Goal: Communication & Community: Answer question/provide support

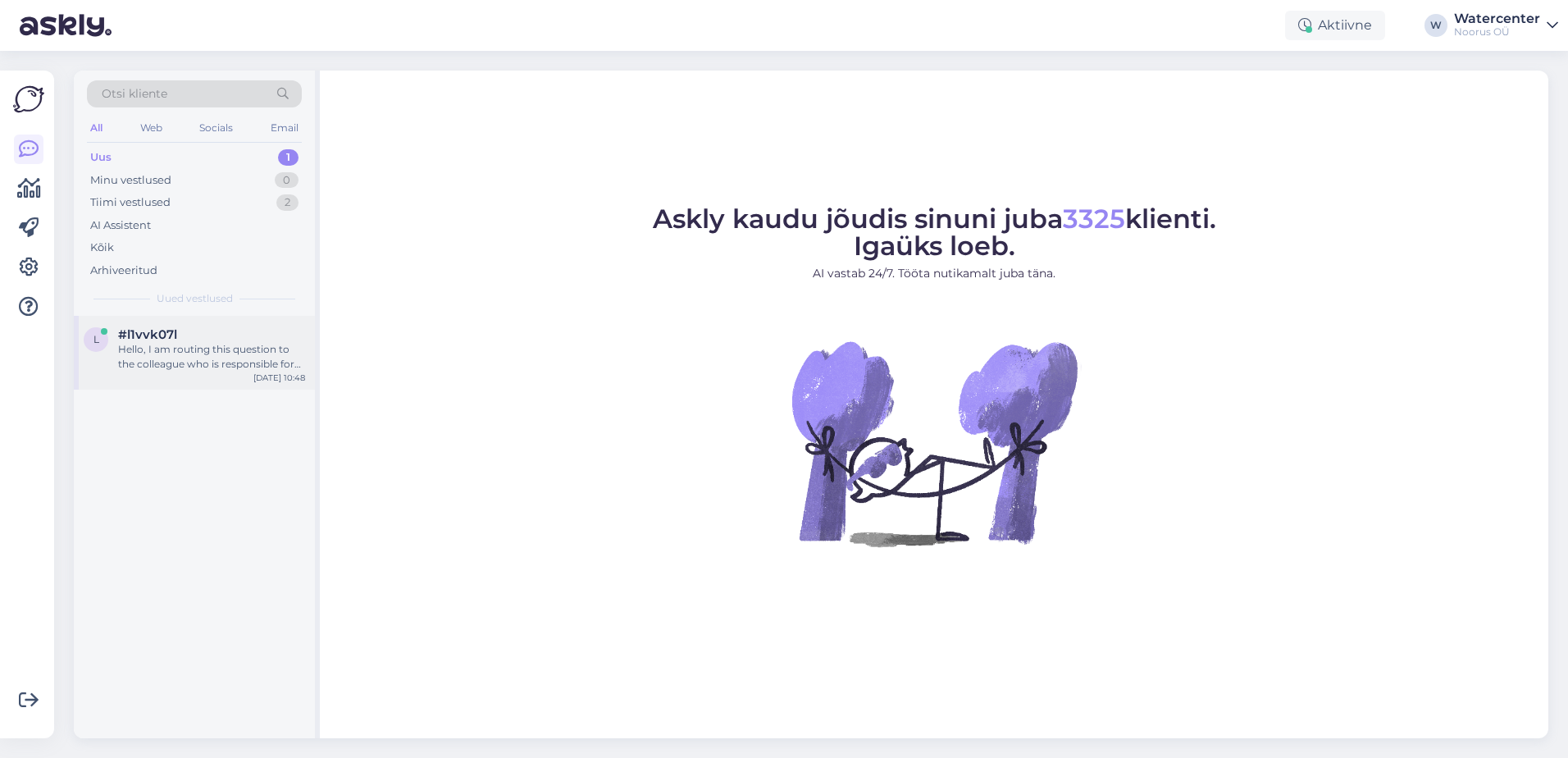
click at [151, 363] on div "Hello, I am routing this question to the colleague who is responsible for this …" at bounding box center [212, 357] width 187 height 30
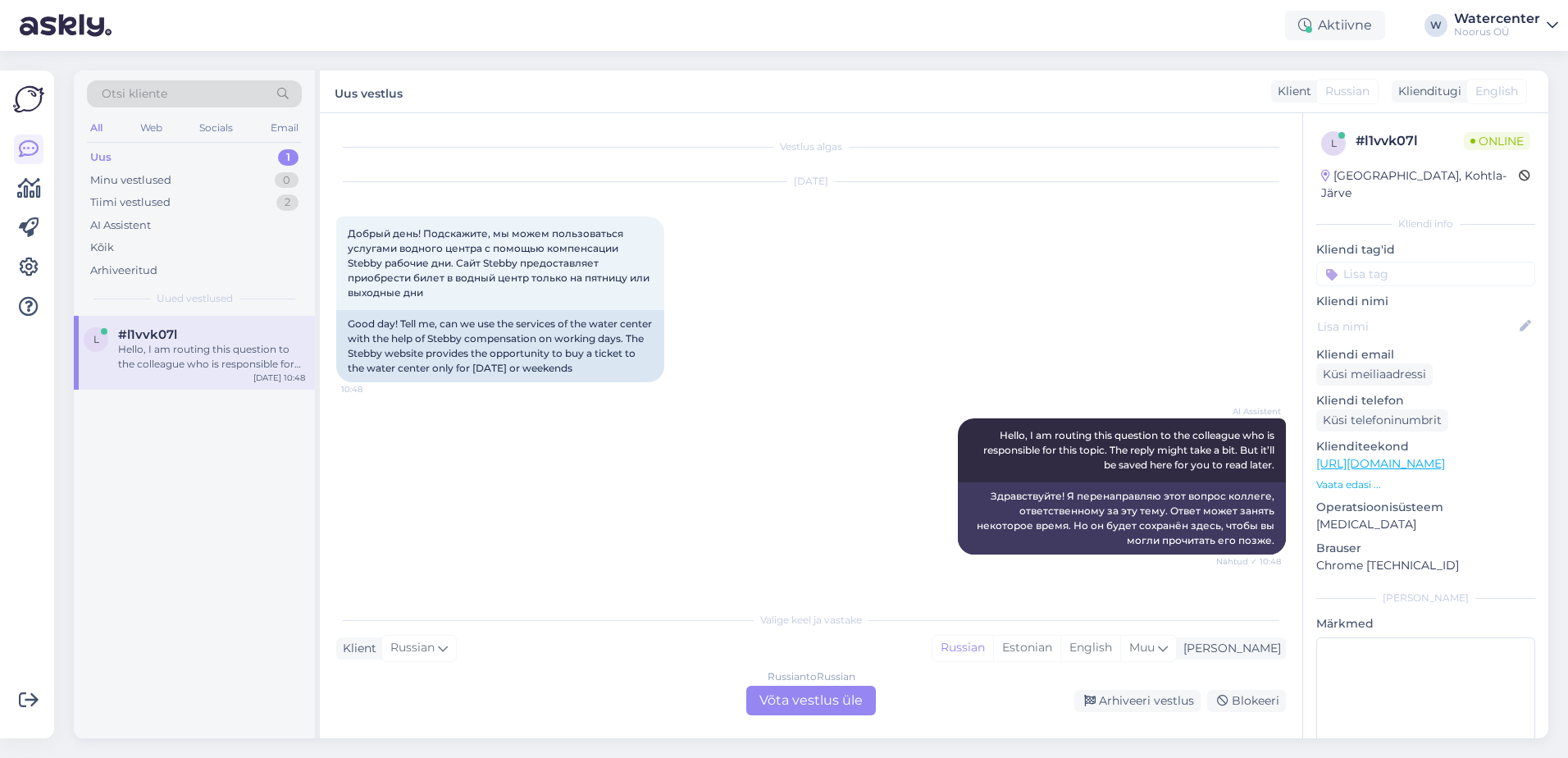
click at [783, 707] on div "Russian to Russian Võta vestlus üle" at bounding box center [811, 701] width 130 height 30
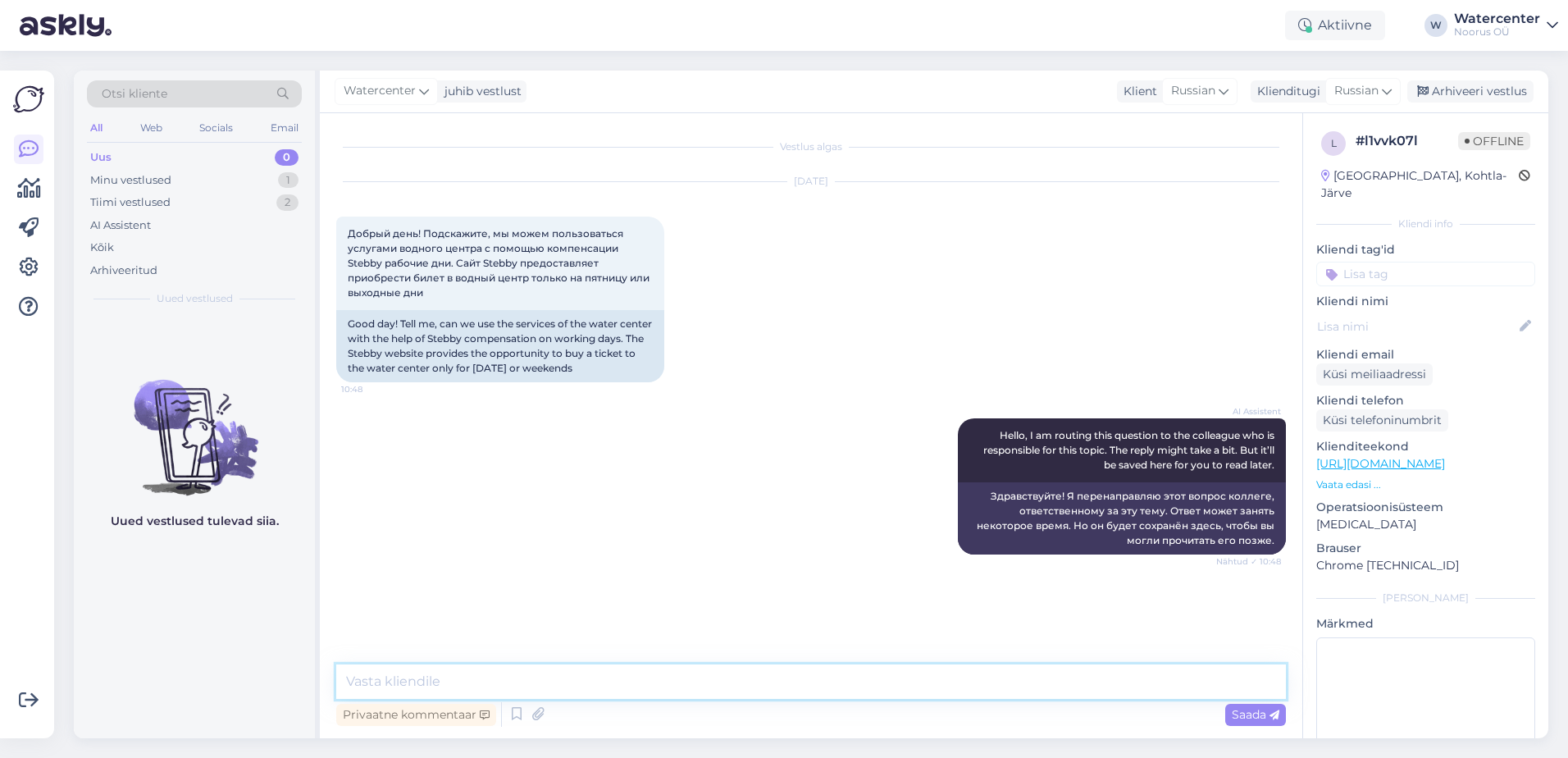
click at [522, 679] on textarea at bounding box center [811, 681] width 950 height 34
type textarea "Добрый день! В системе Stebby есть два вида билета: 1- E-R (с понедельника по п…"
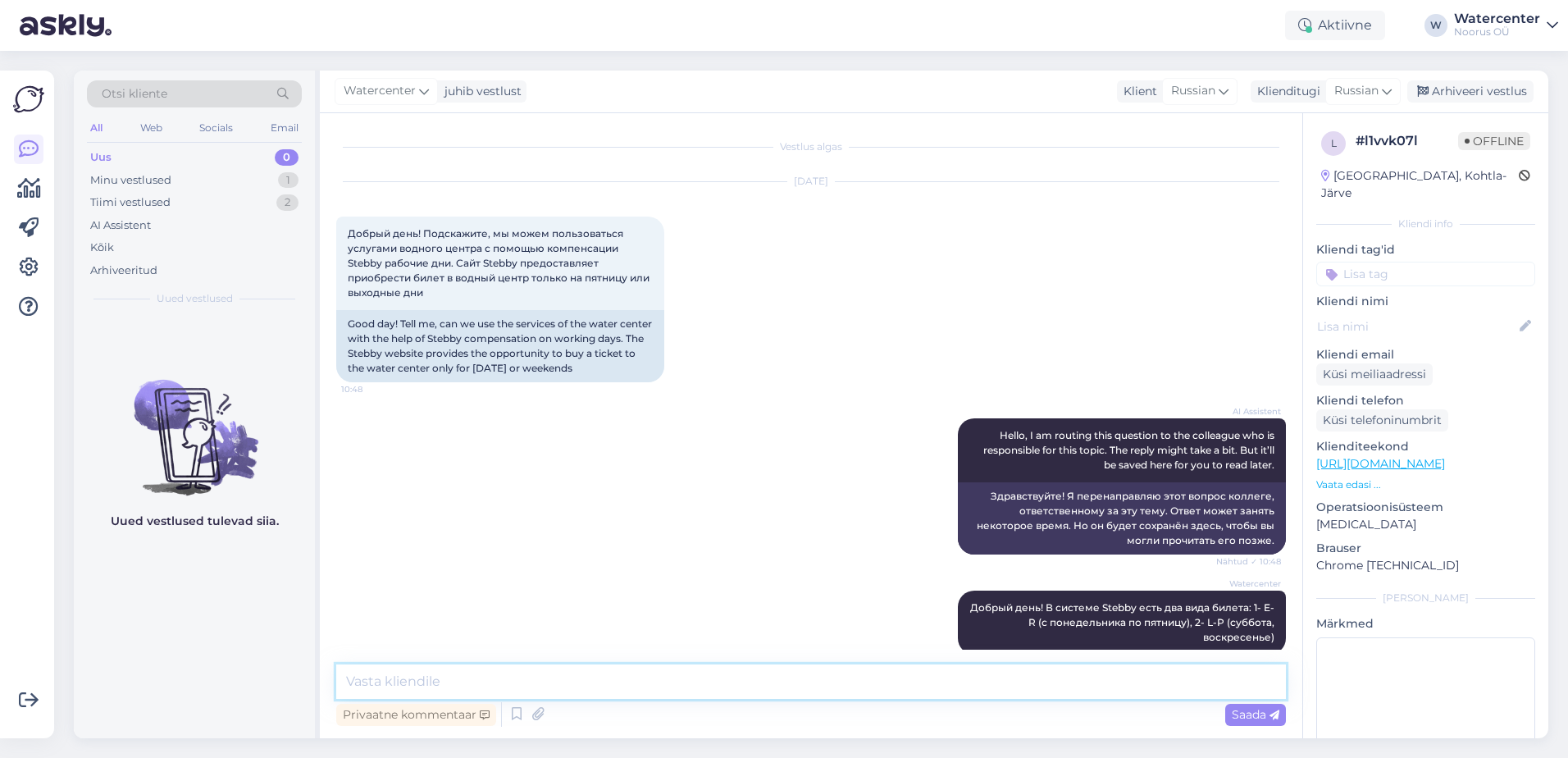
scroll to position [23, 0]
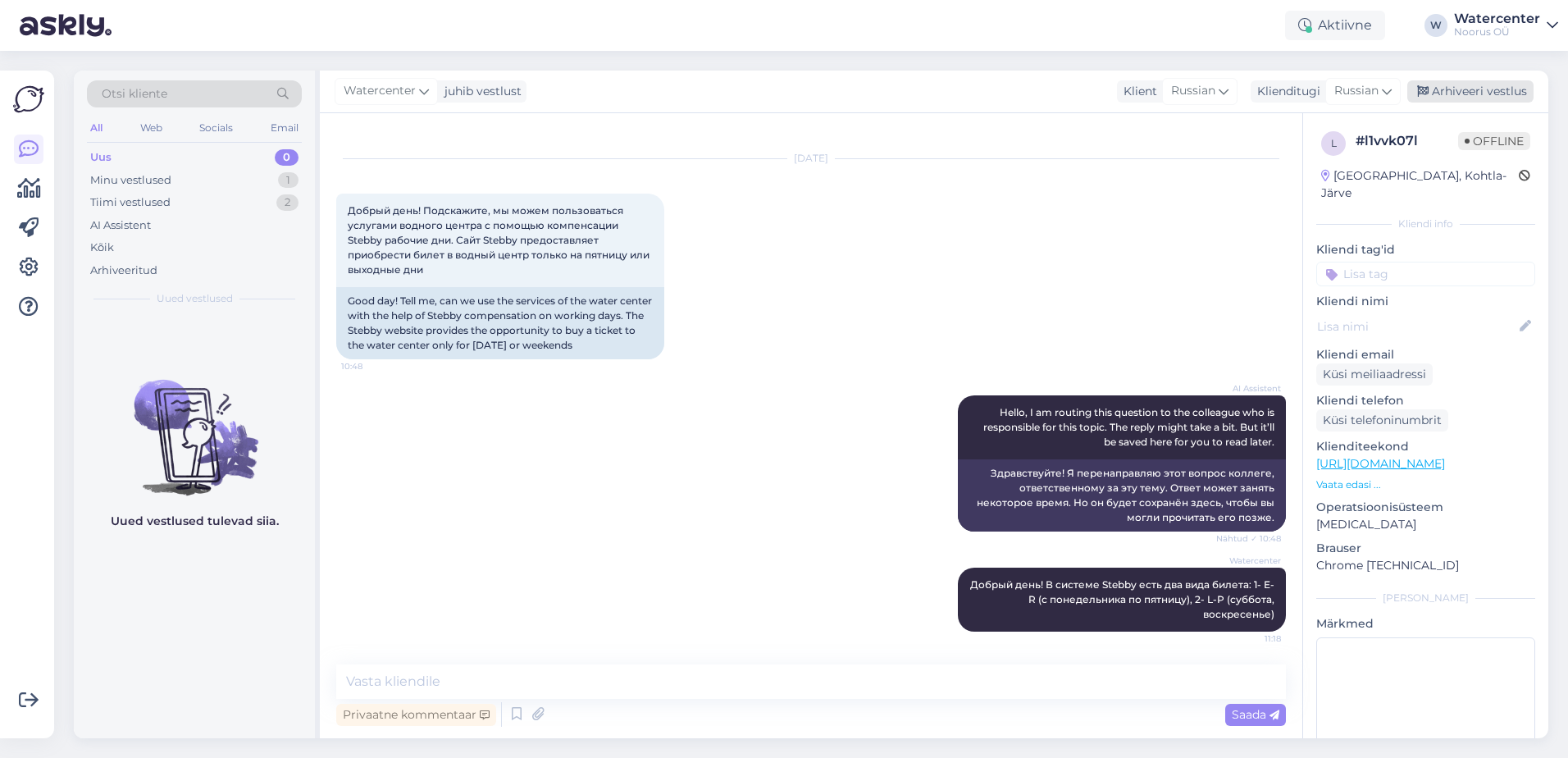
click at [1486, 97] on div "Arhiveeri vestlus" at bounding box center [1471, 92] width 126 height 23
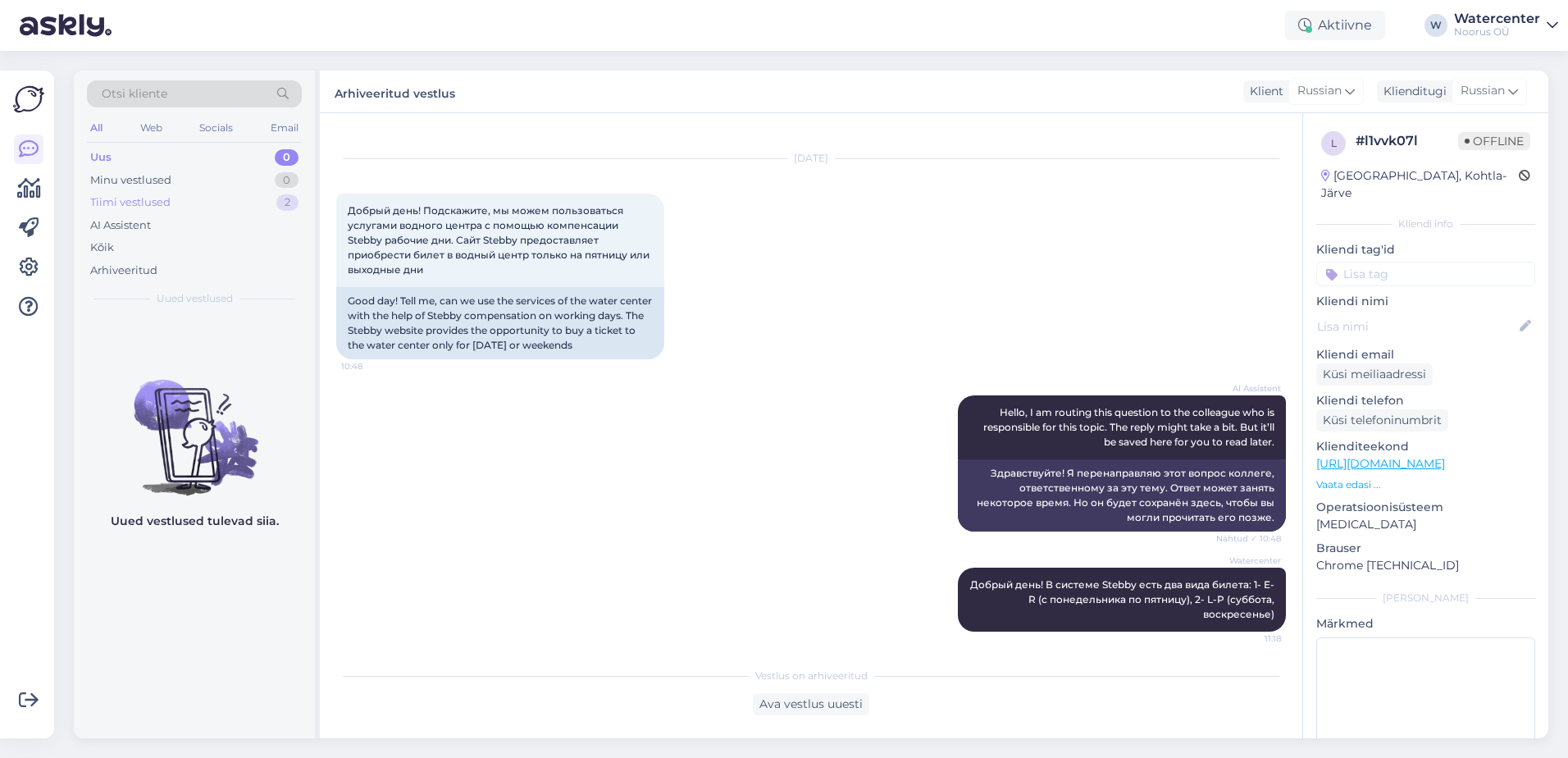
click at [162, 206] on div "Tiimi vestlused" at bounding box center [131, 203] width 81 height 17
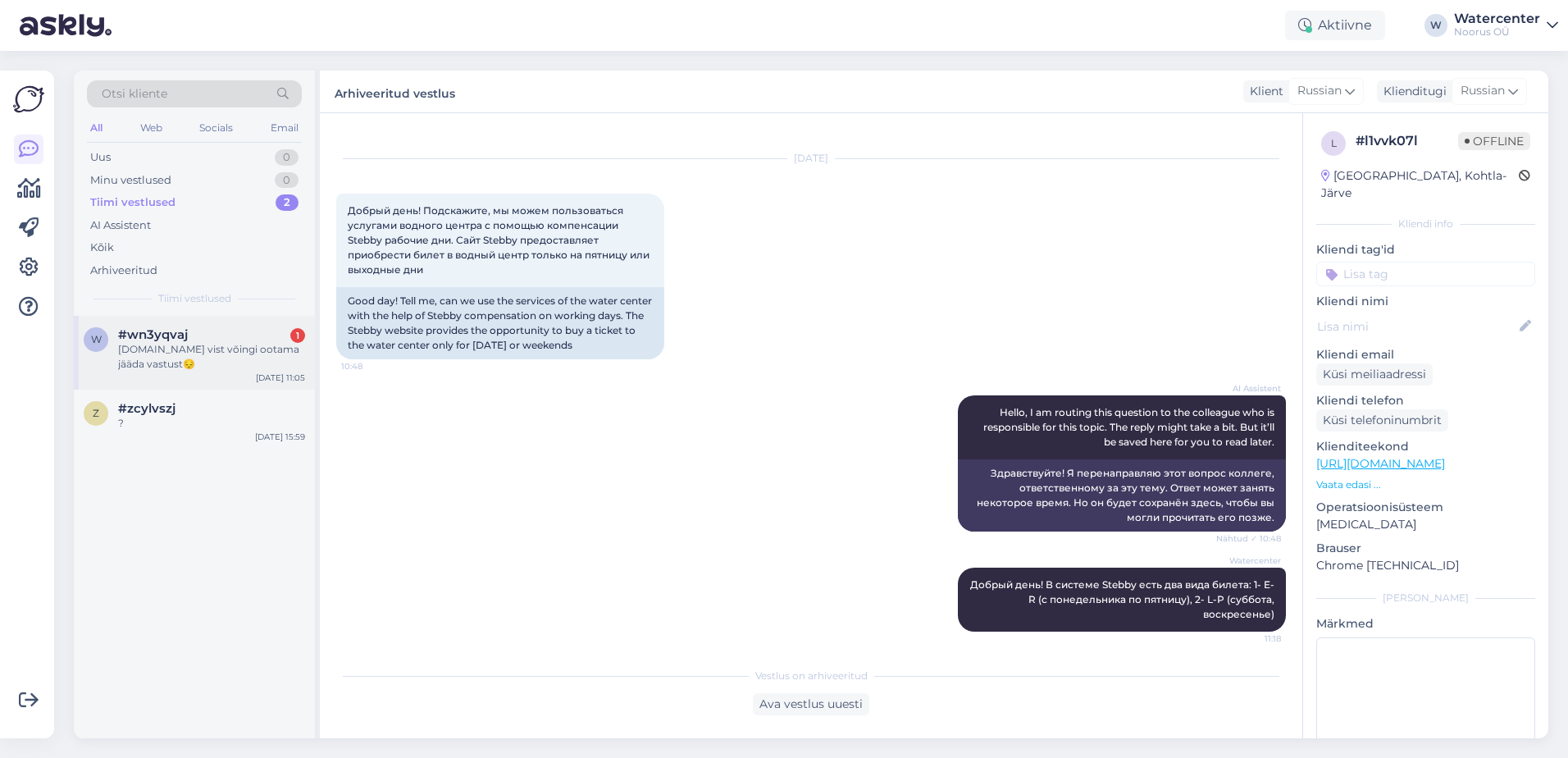
click at [200, 360] on div "Tere.Ma vist võingi ootama jääda vastust😔" at bounding box center [212, 357] width 187 height 30
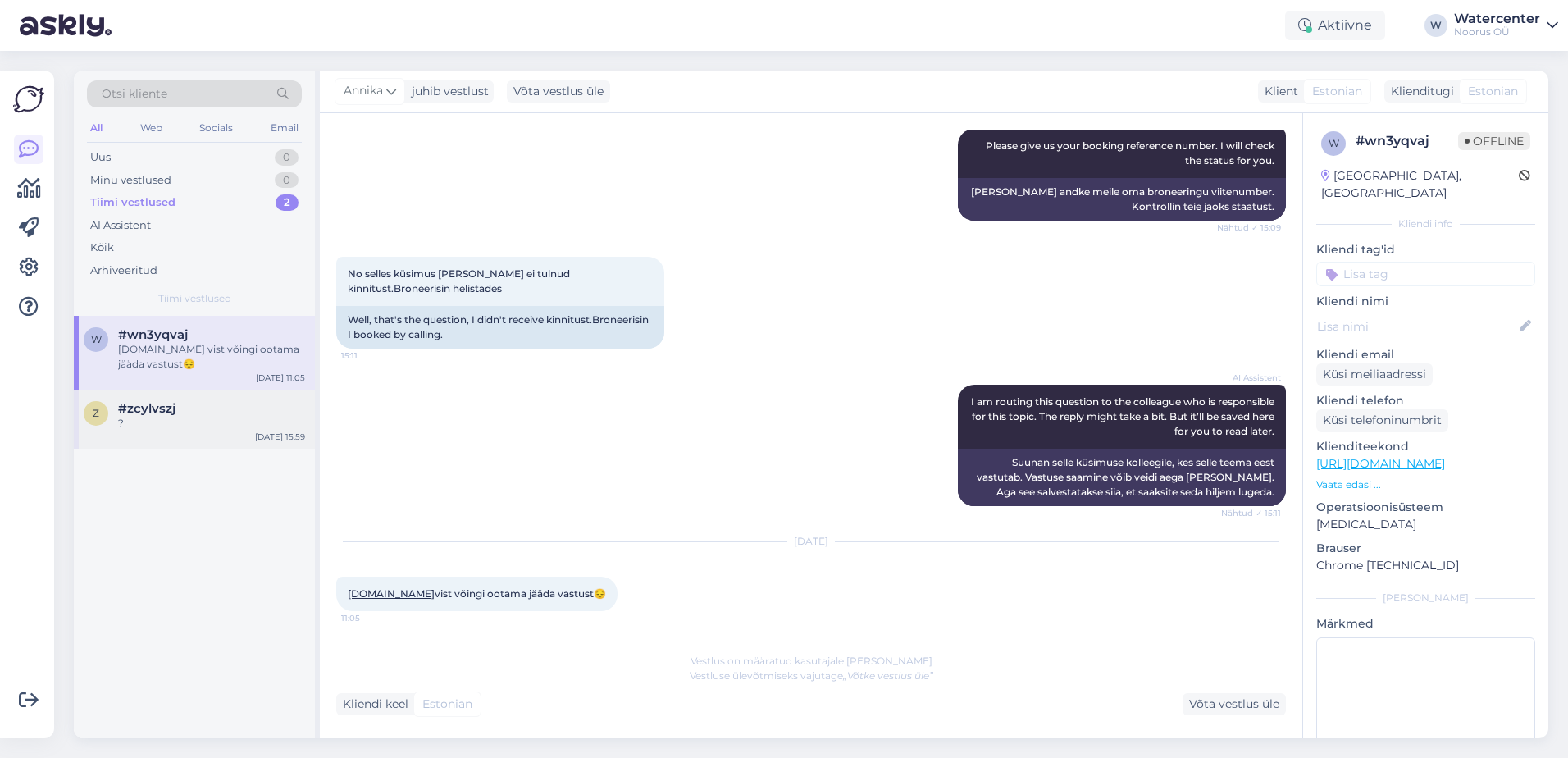
click at [200, 433] on div "z #zcylvszj ? Aug 19 15:59" at bounding box center [194, 419] width 241 height 59
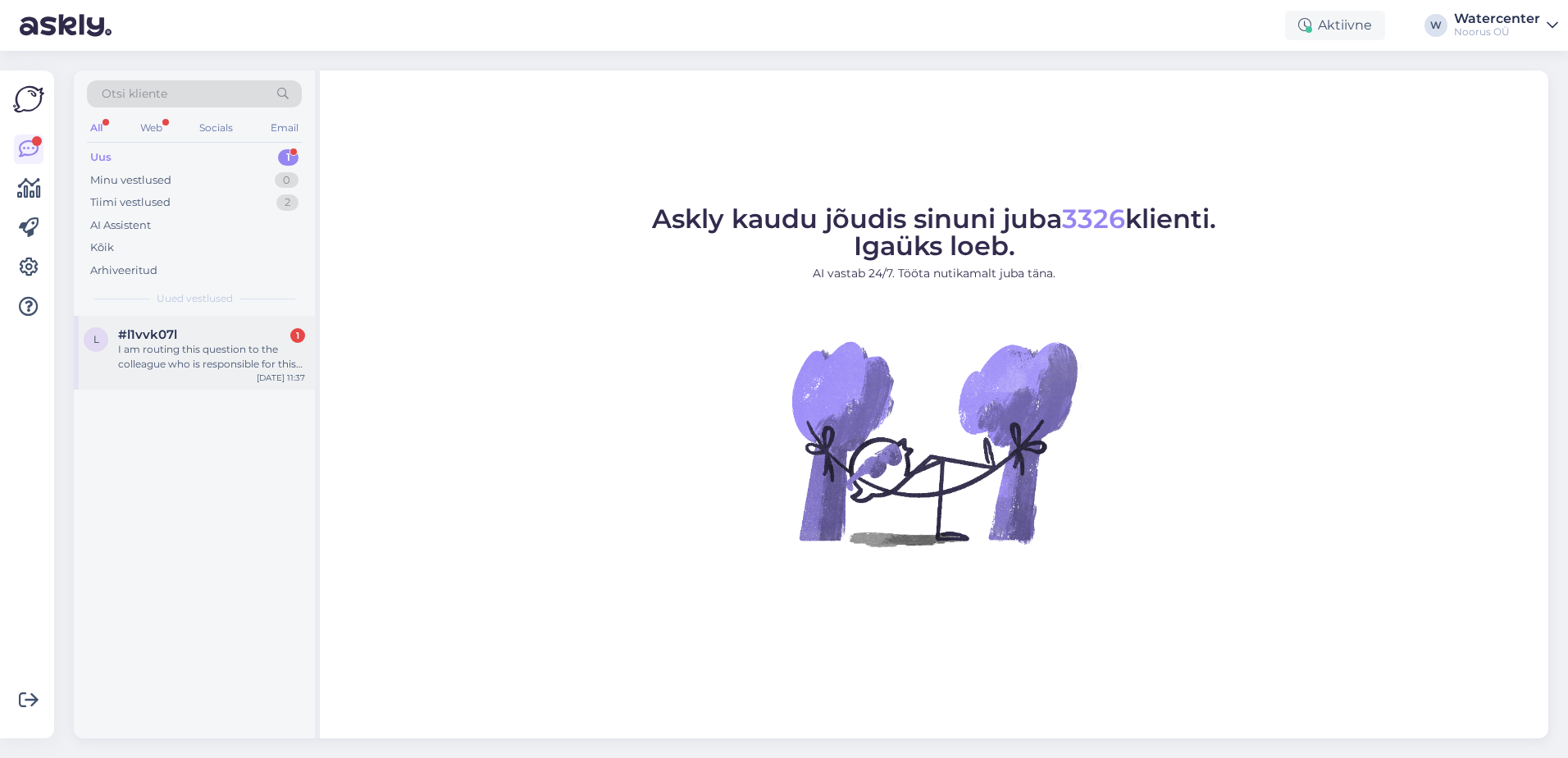
click at [195, 350] on div "I am routing this question to the colleague who is responsible for this topic. …" at bounding box center [212, 357] width 187 height 30
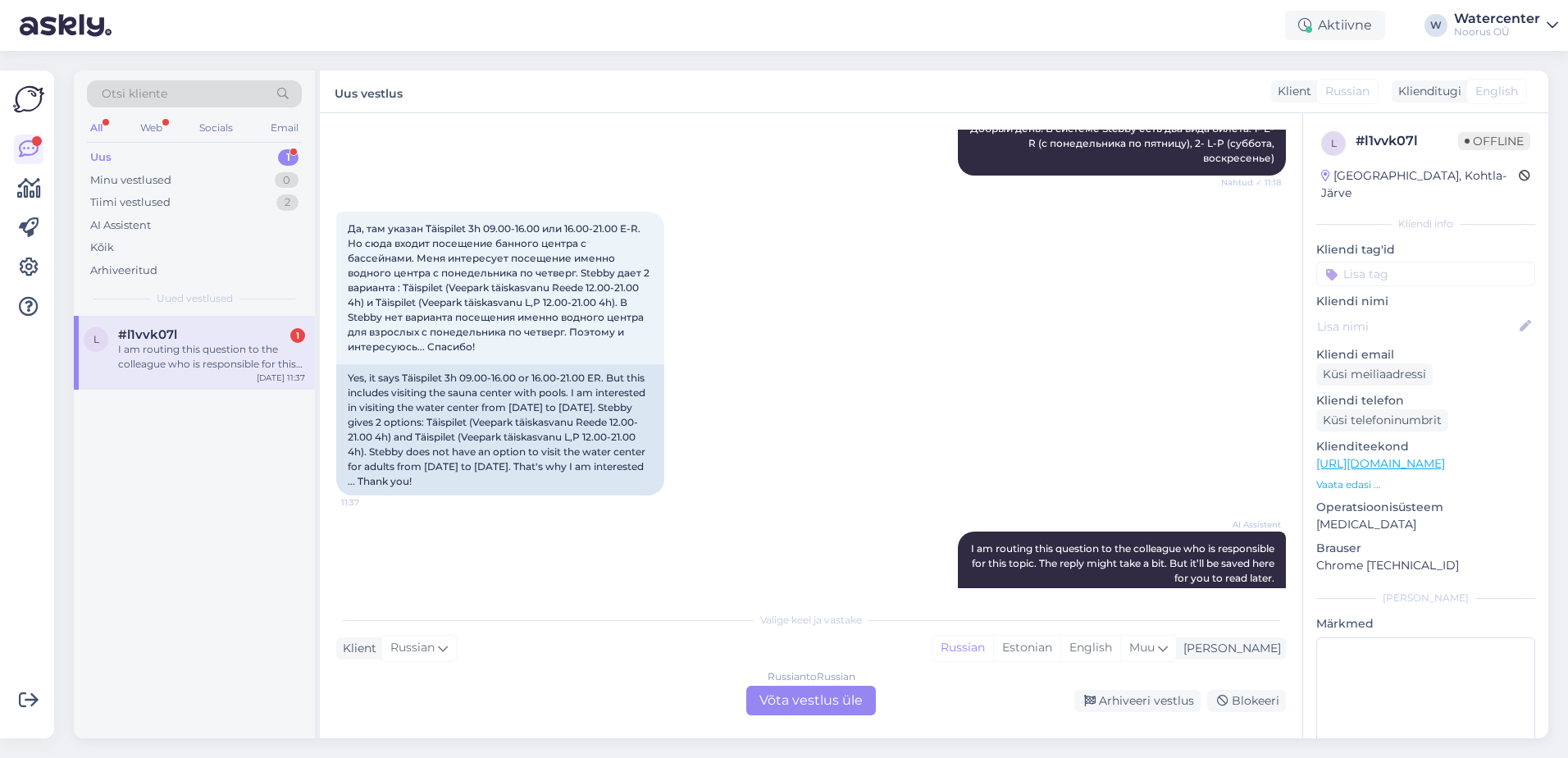
scroll to position [469, 0]
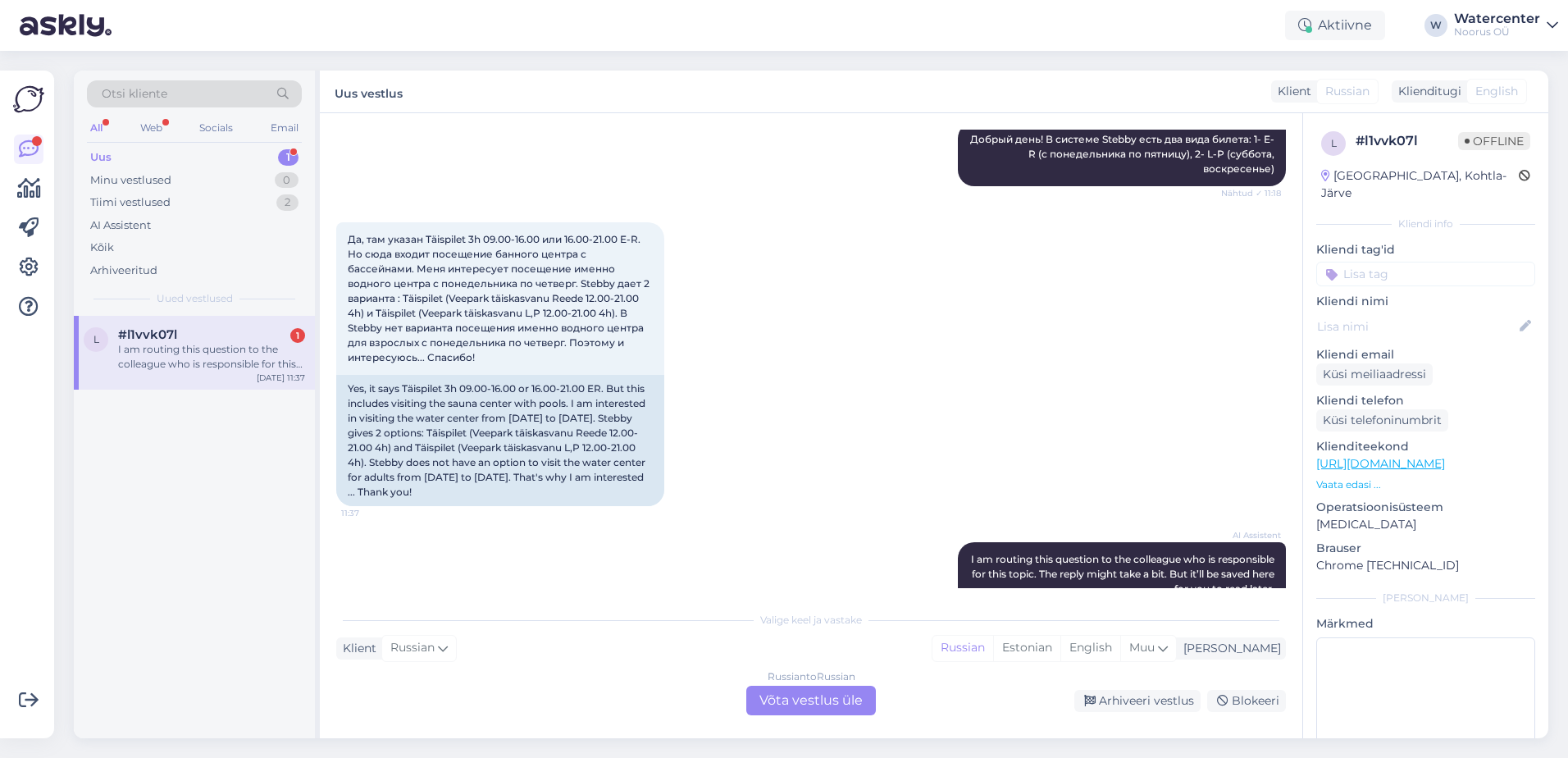
click at [794, 698] on div "Russian to Russian Võta vestlus üle" at bounding box center [811, 701] width 130 height 30
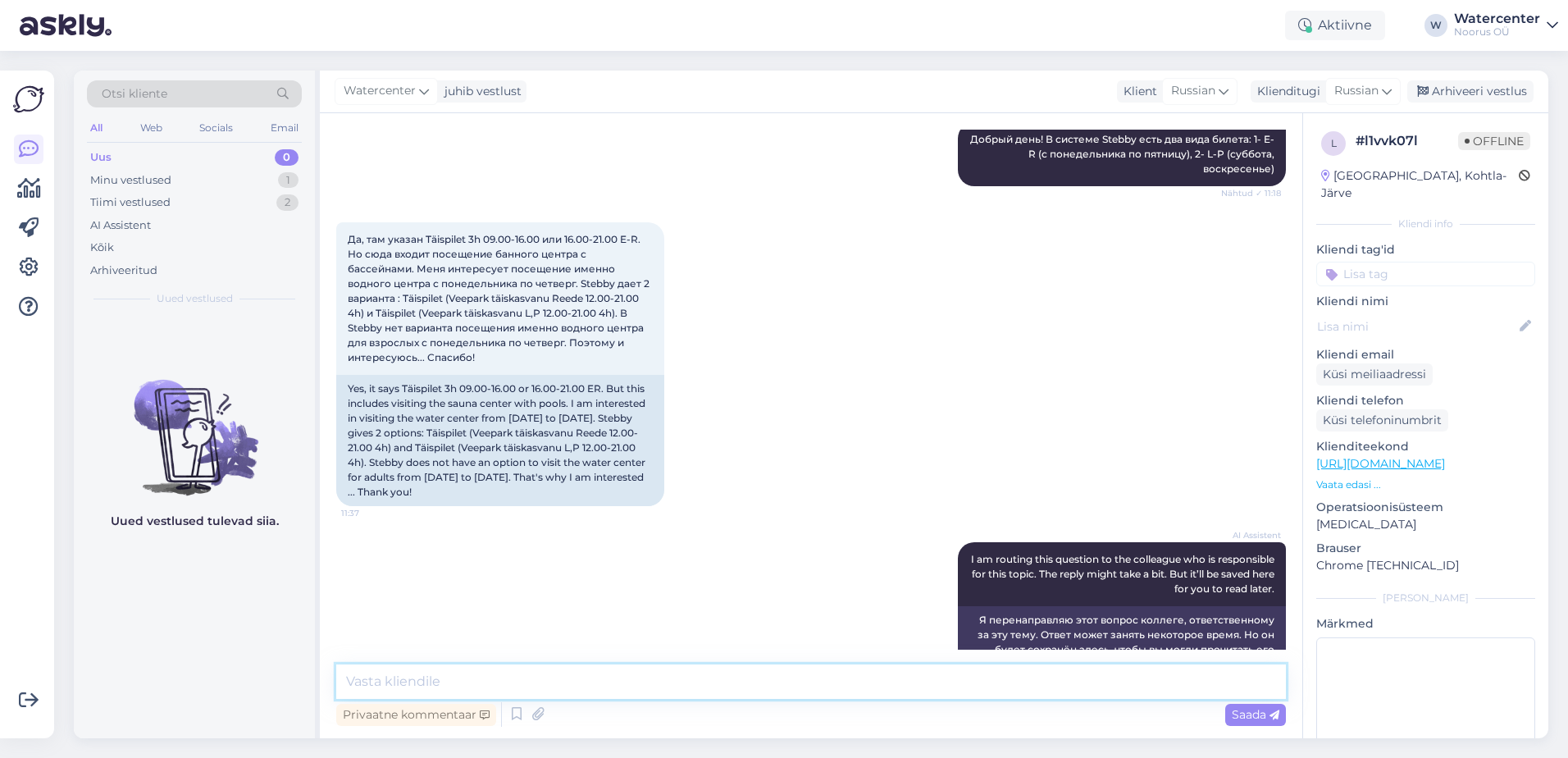
click at [578, 673] on textarea at bounding box center [811, 681] width 950 height 34
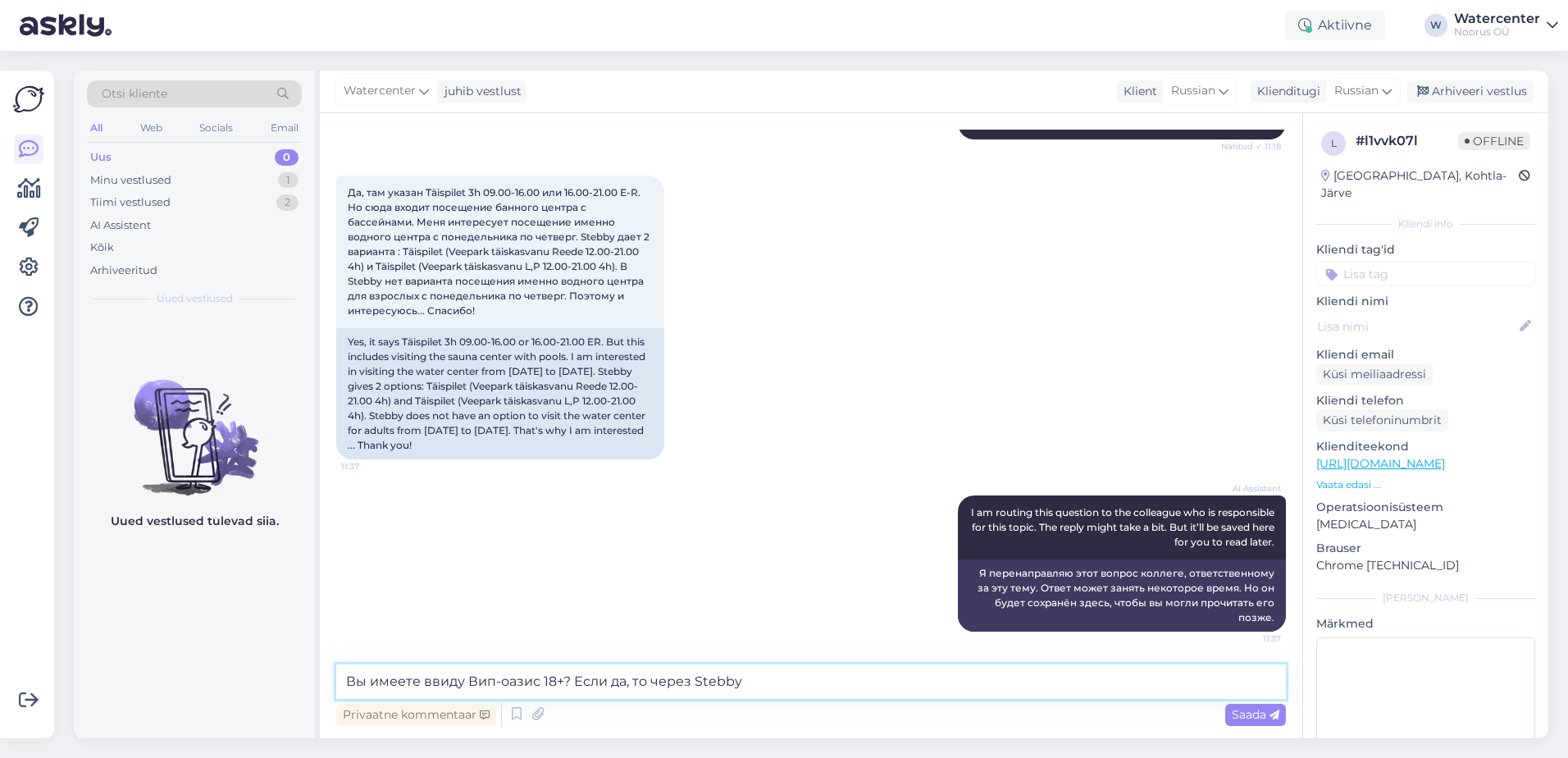
click at [692, 687] on textarea "Вы имеете ввиду Вип-оазис 18+? Если да, то через Stebby" at bounding box center [811, 681] width 950 height 34
click at [784, 690] on textarea "Вы имеете ввиду Вип-оазис 18+? Если да, то в системе Stebby" at bounding box center [811, 681] width 950 height 34
type textarea "Вы имеете ввиду Вип-оазис 18+? Если да, то в системе Stebby данного билета нет."
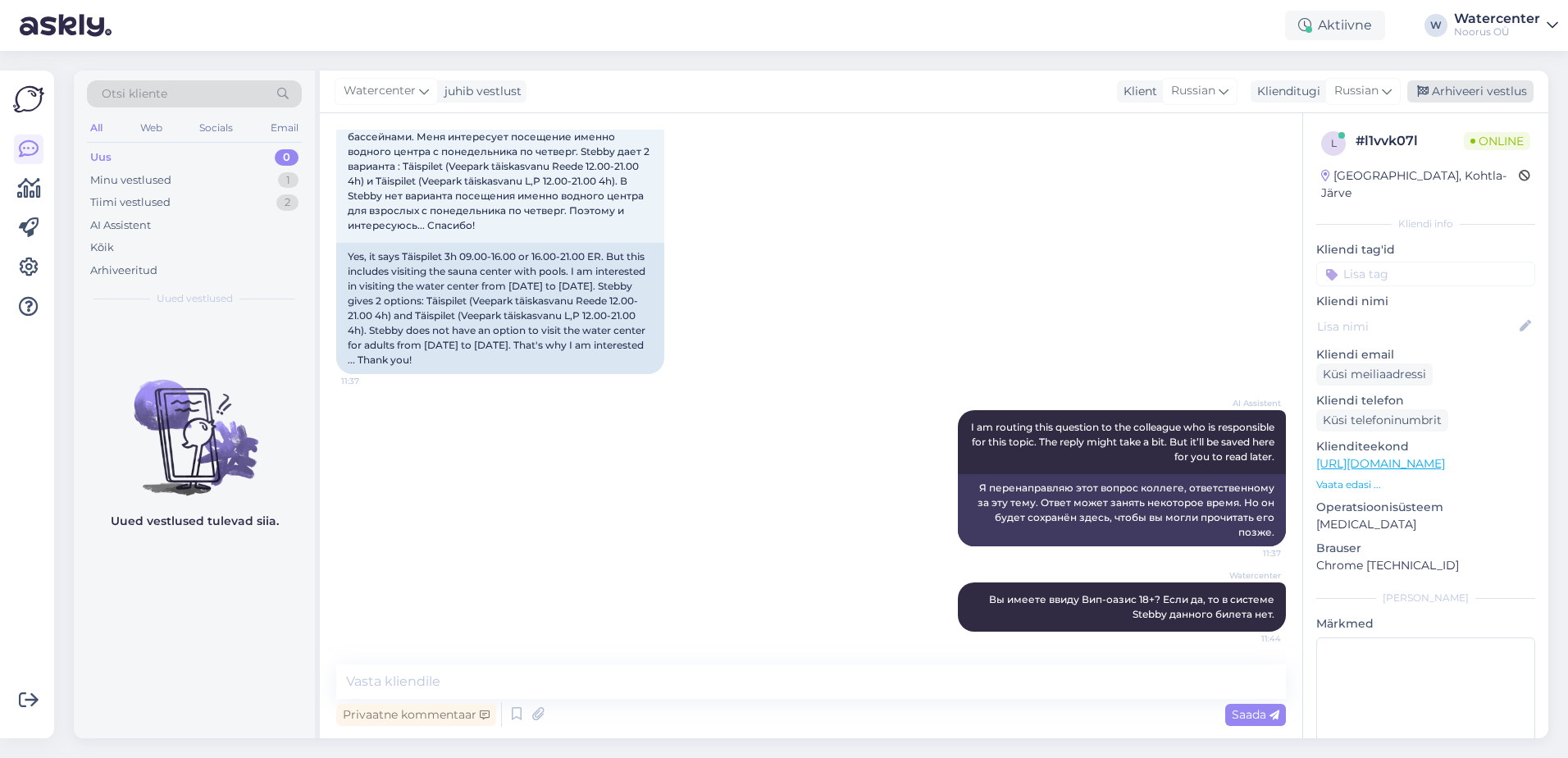
click at [1459, 95] on div "Arhiveeri vestlus" at bounding box center [1471, 92] width 126 height 23
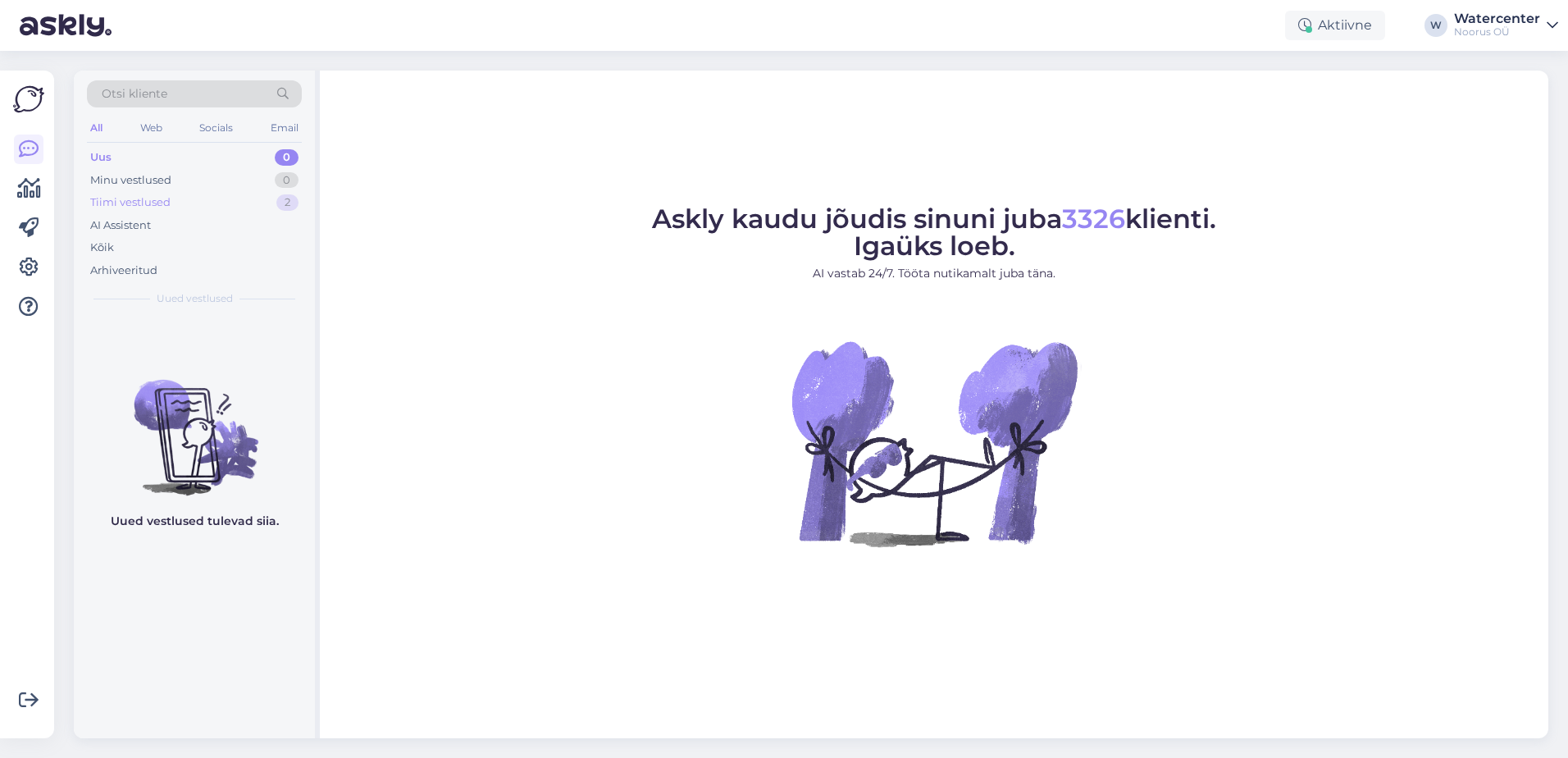
click at [113, 205] on div "Tiimi vestlused" at bounding box center [131, 203] width 81 height 17
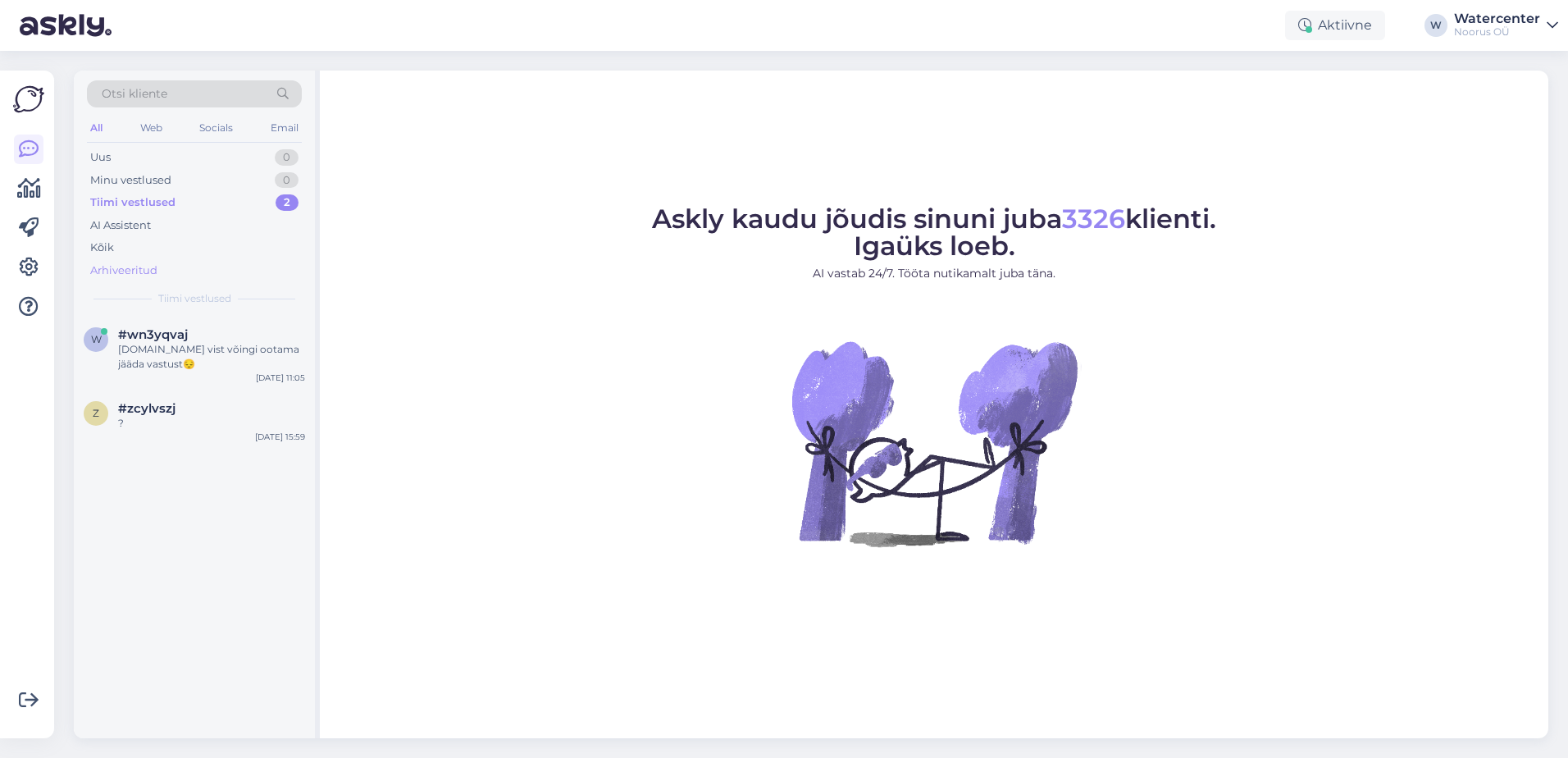
click at [111, 270] on div "Arhiveeritud" at bounding box center [124, 271] width 67 height 17
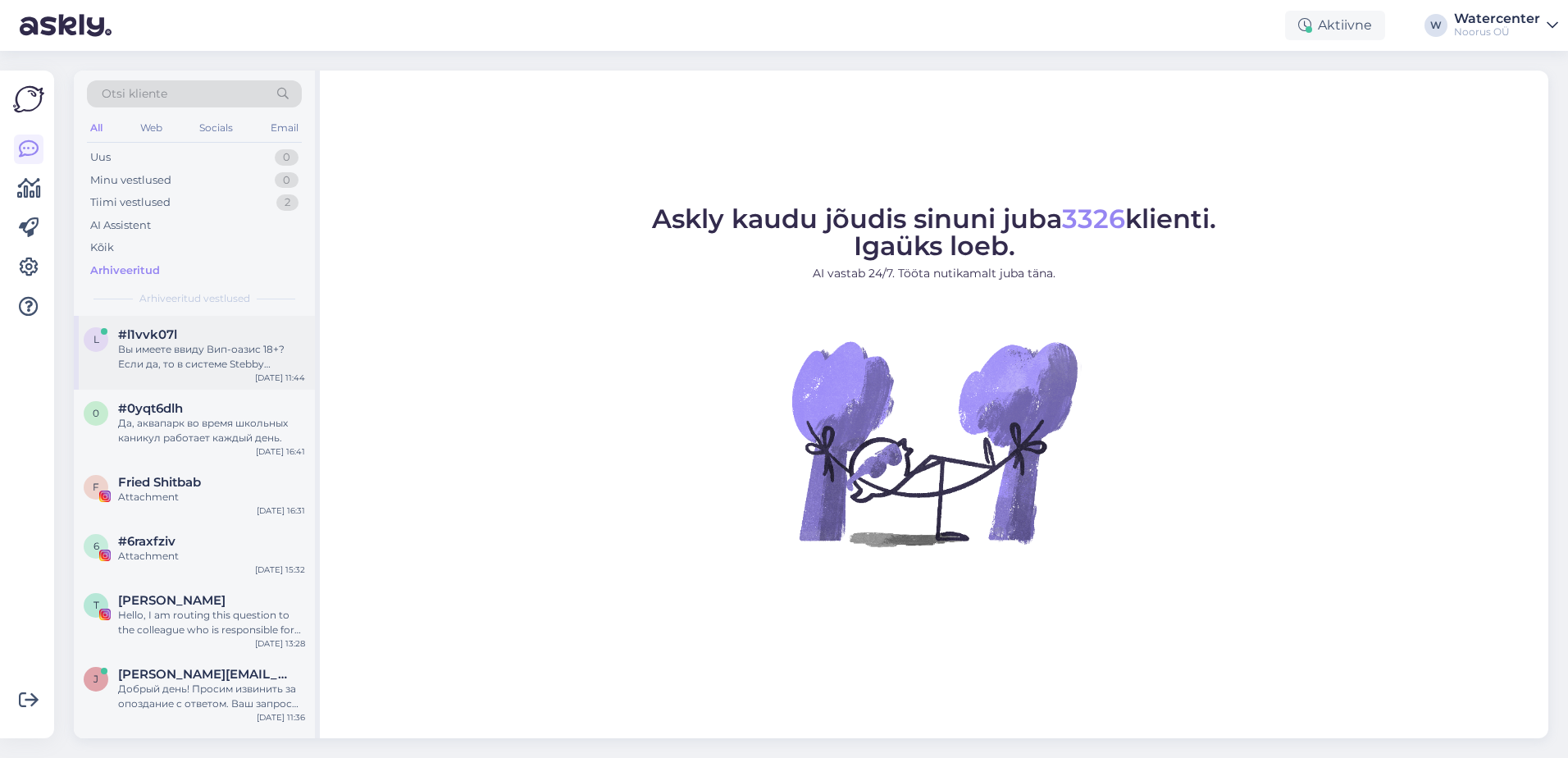
click at [146, 347] on div "Вы имеете ввиду Вип-оазис 18+? Если да, то в системе Stebby данного билета нет." at bounding box center [212, 357] width 187 height 30
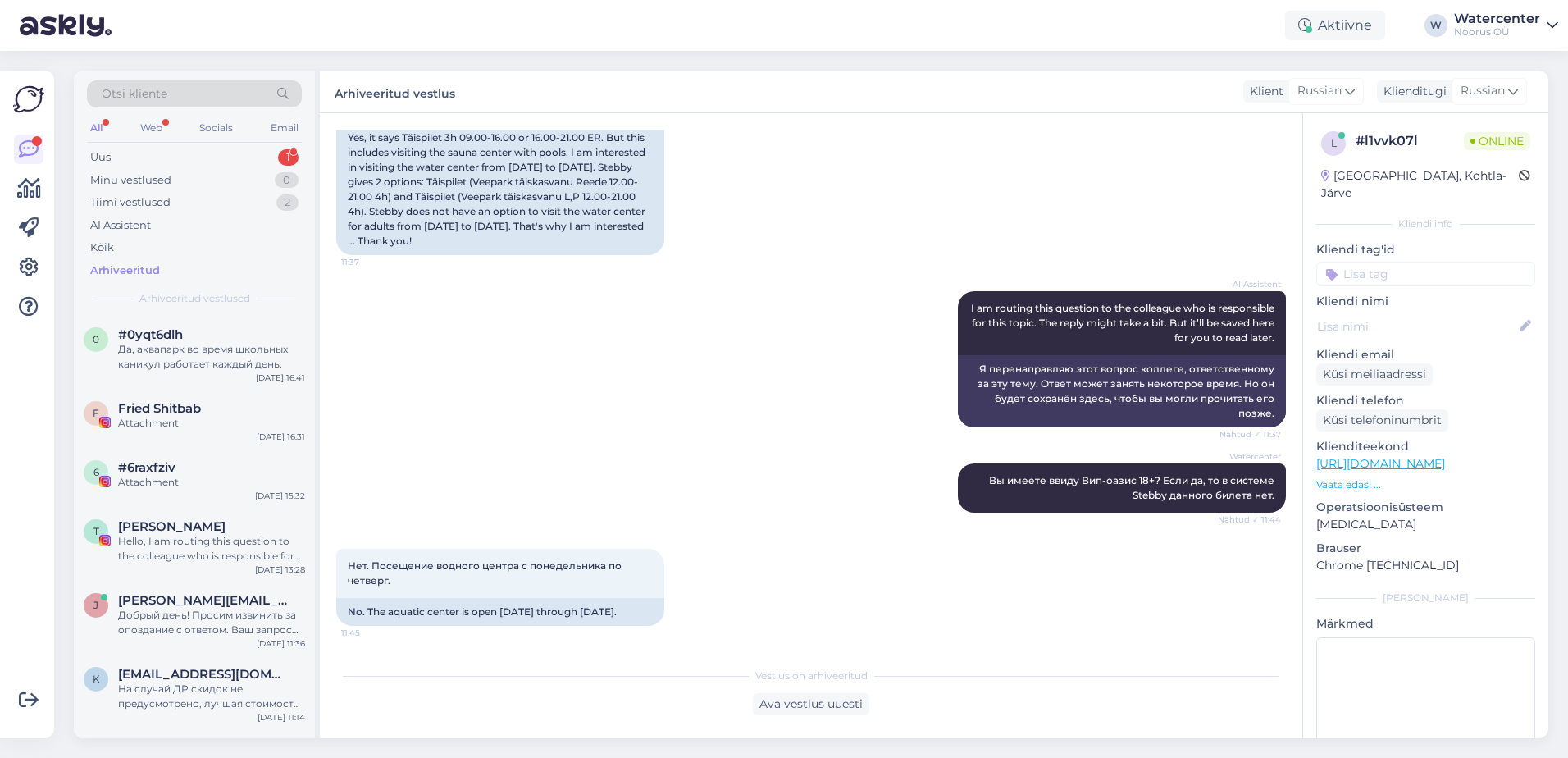
scroll to position [892, 0]
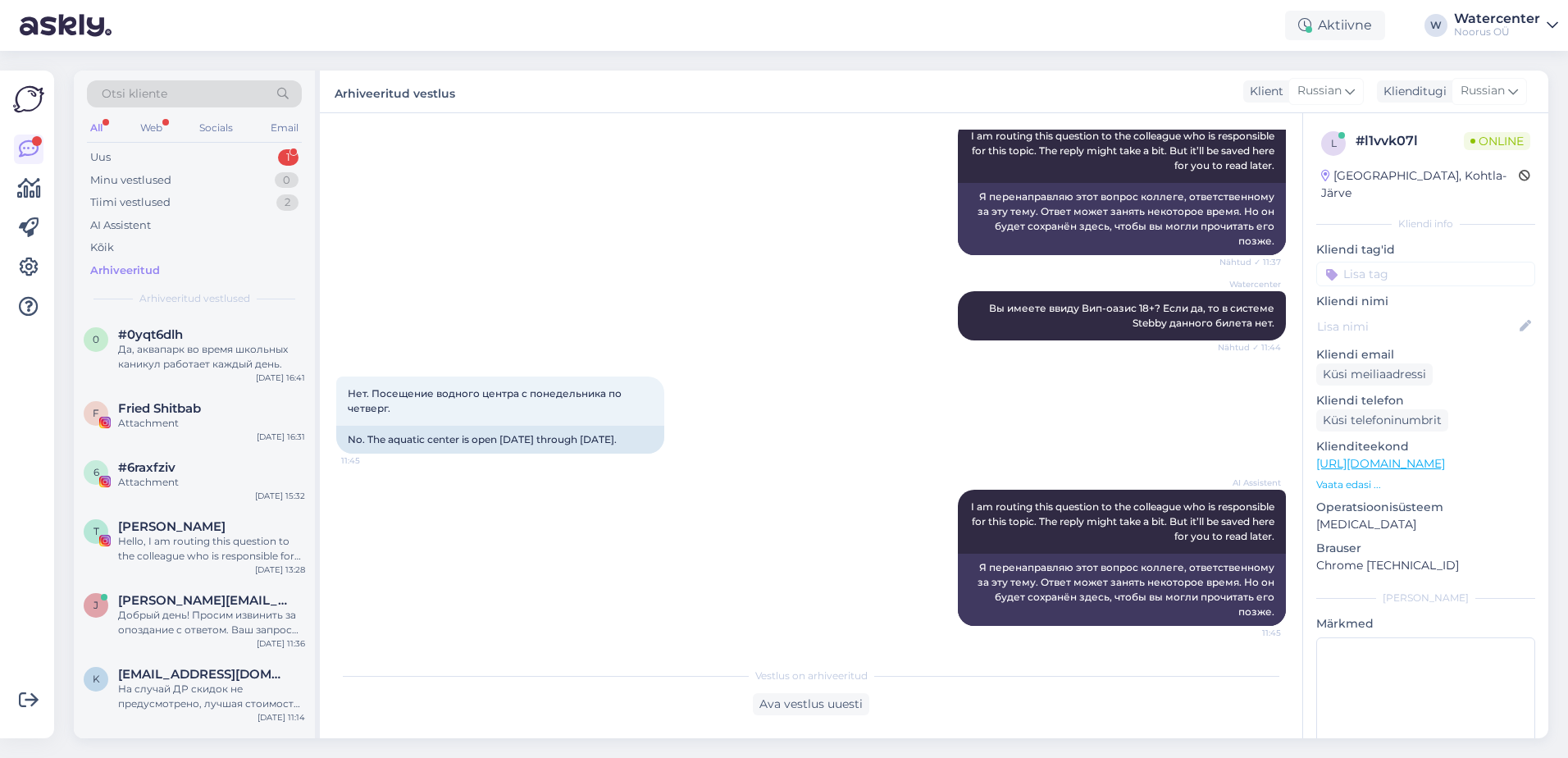
click at [810, 701] on div "Ava vestlus uuesti" at bounding box center [811, 704] width 116 height 23
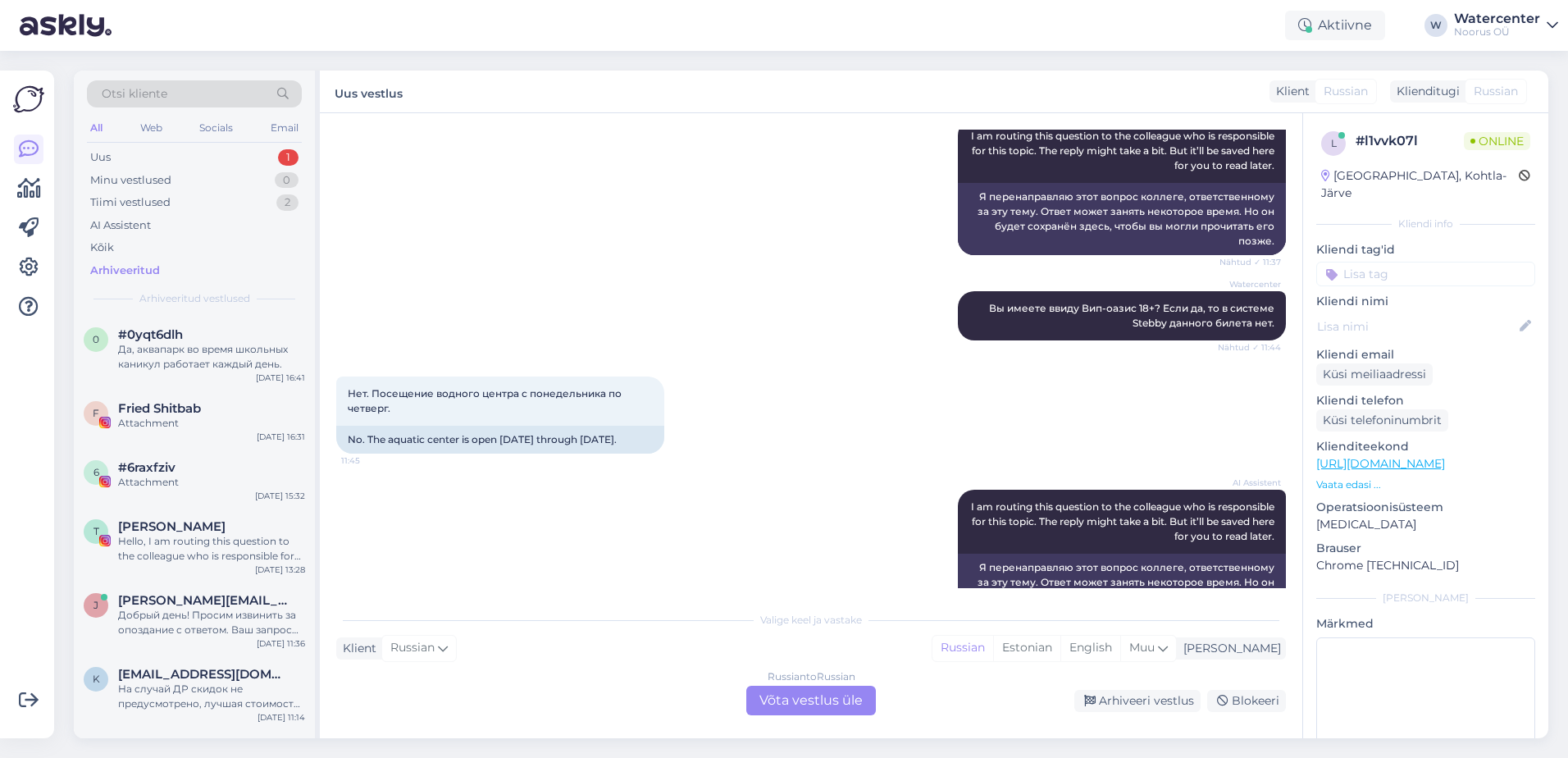
click at [840, 704] on div "Russian to Russian Võta vestlus üle" at bounding box center [811, 701] width 130 height 30
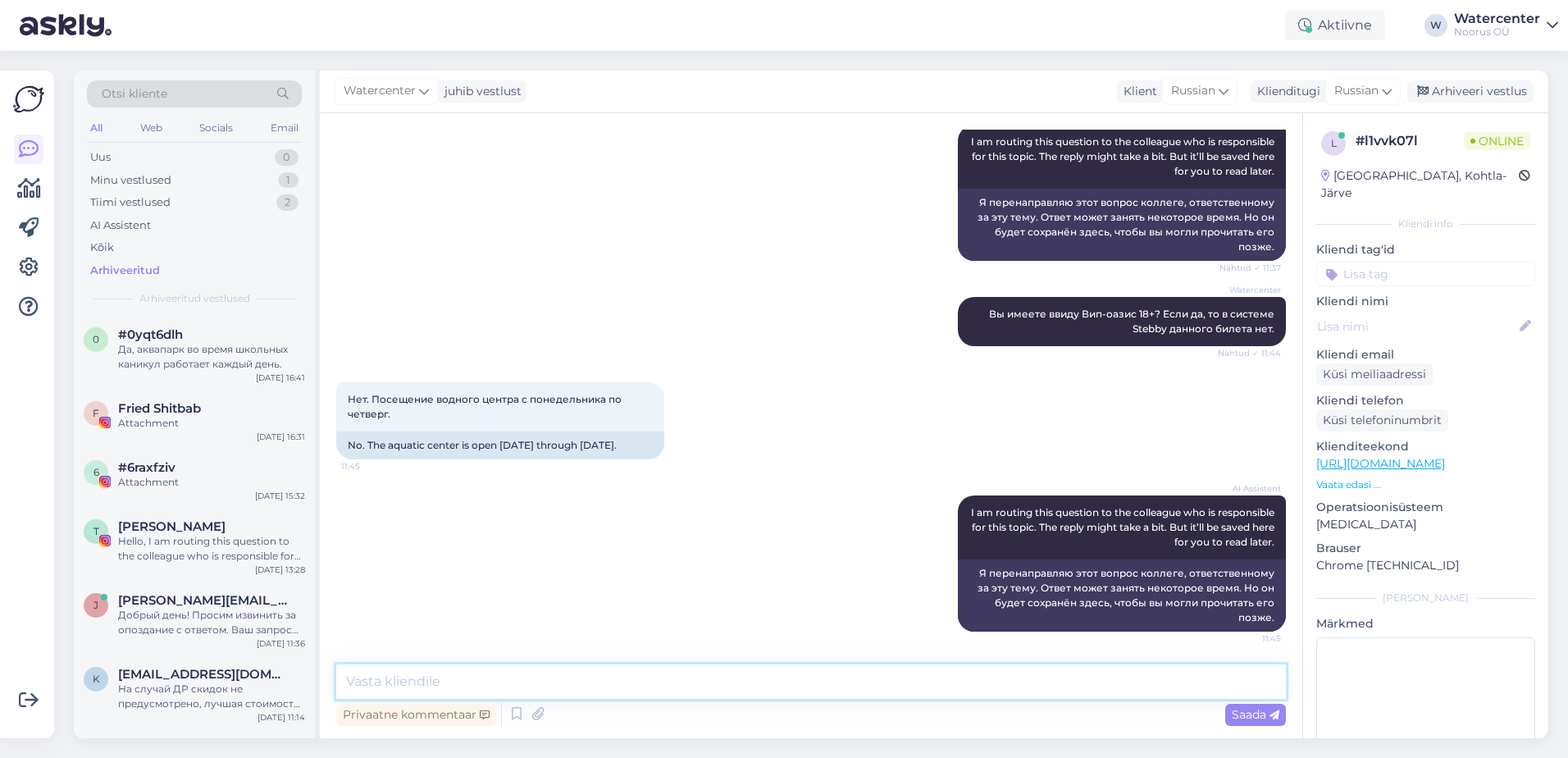
click at [584, 672] on textarea at bounding box center [811, 681] width 950 height 34
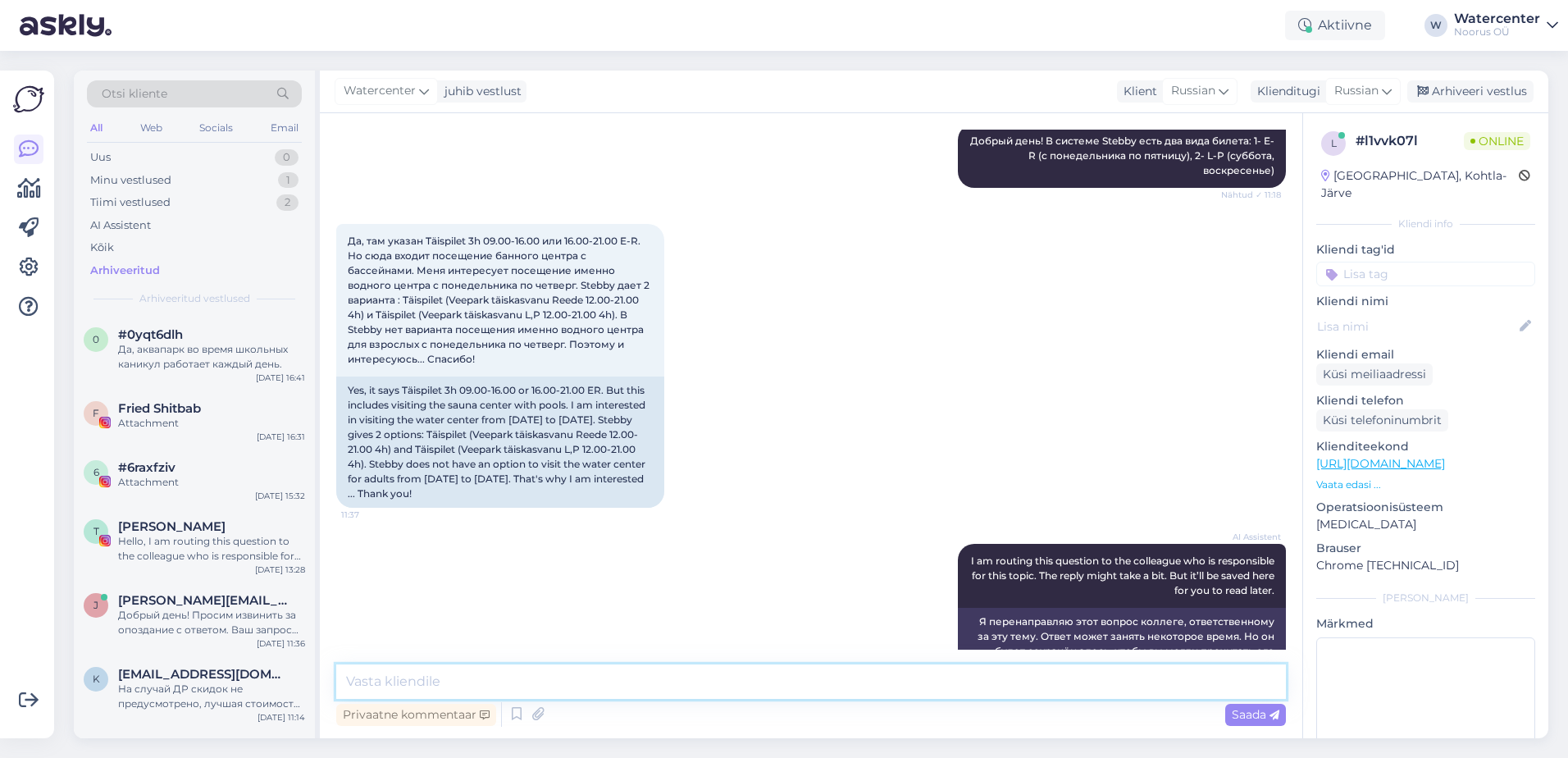
scroll to position [466, 0]
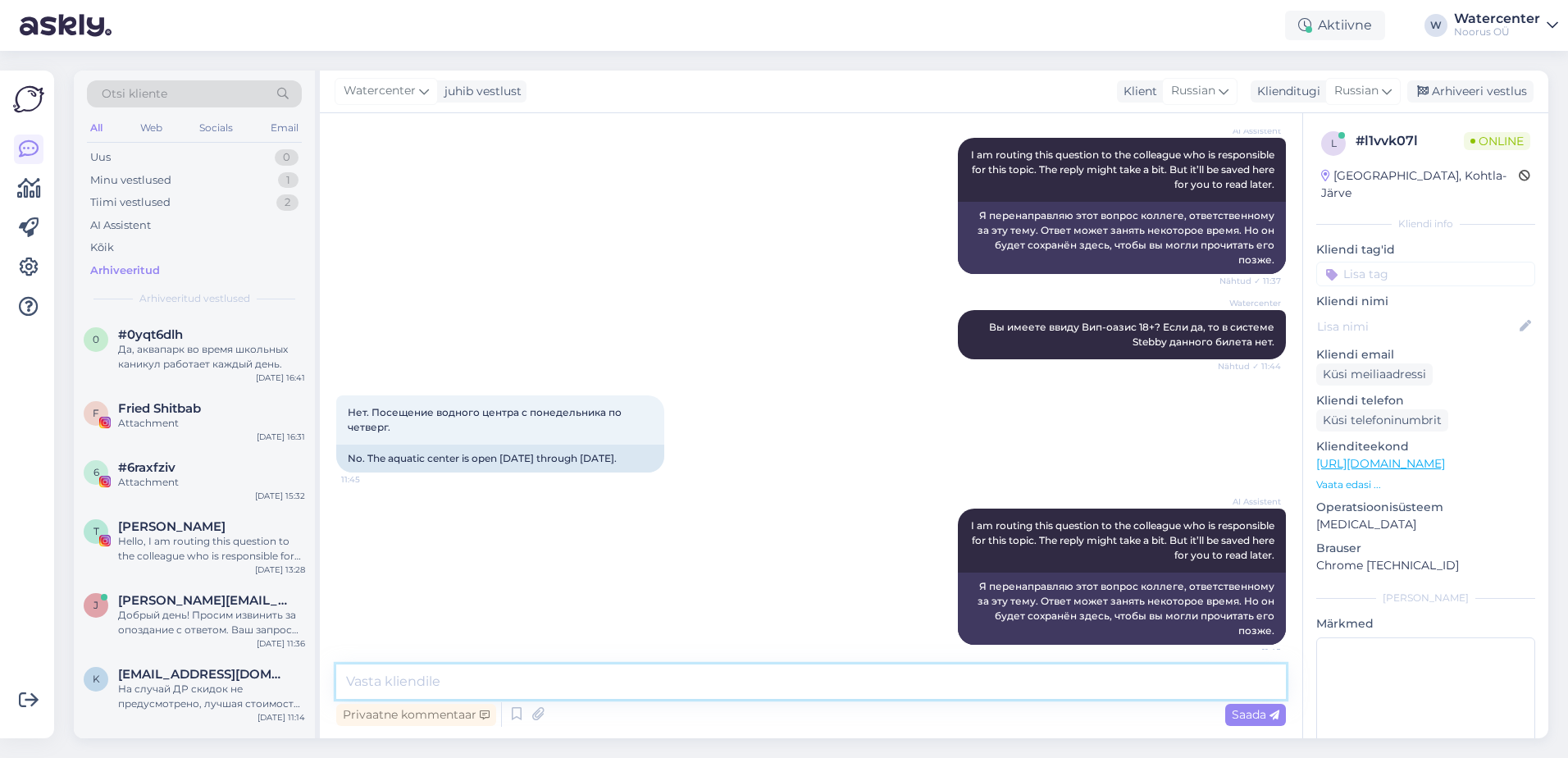
click at [554, 683] on textarea at bounding box center [811, 681] width 950 height 34
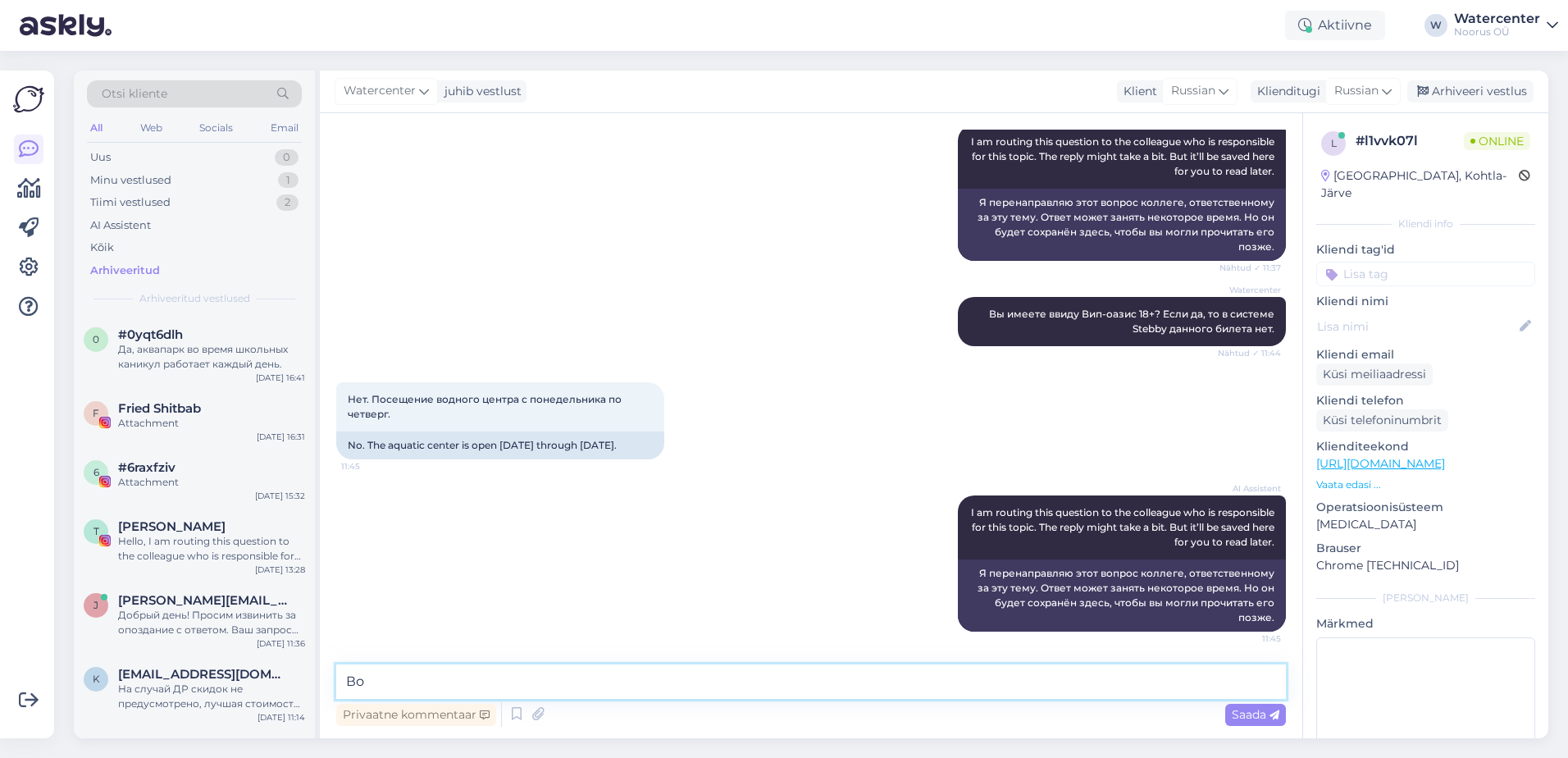
type textarea "В"
click at [397, 677] on textarea "Билеты водно-банного комплекса на буднях" at bounding box center [811, 681] width 950 height 34
click at [744, 683] on textarea "Взрослый билет водно-банного комплекса на буднях" at bounding box center [811, 681] width 950 height 34
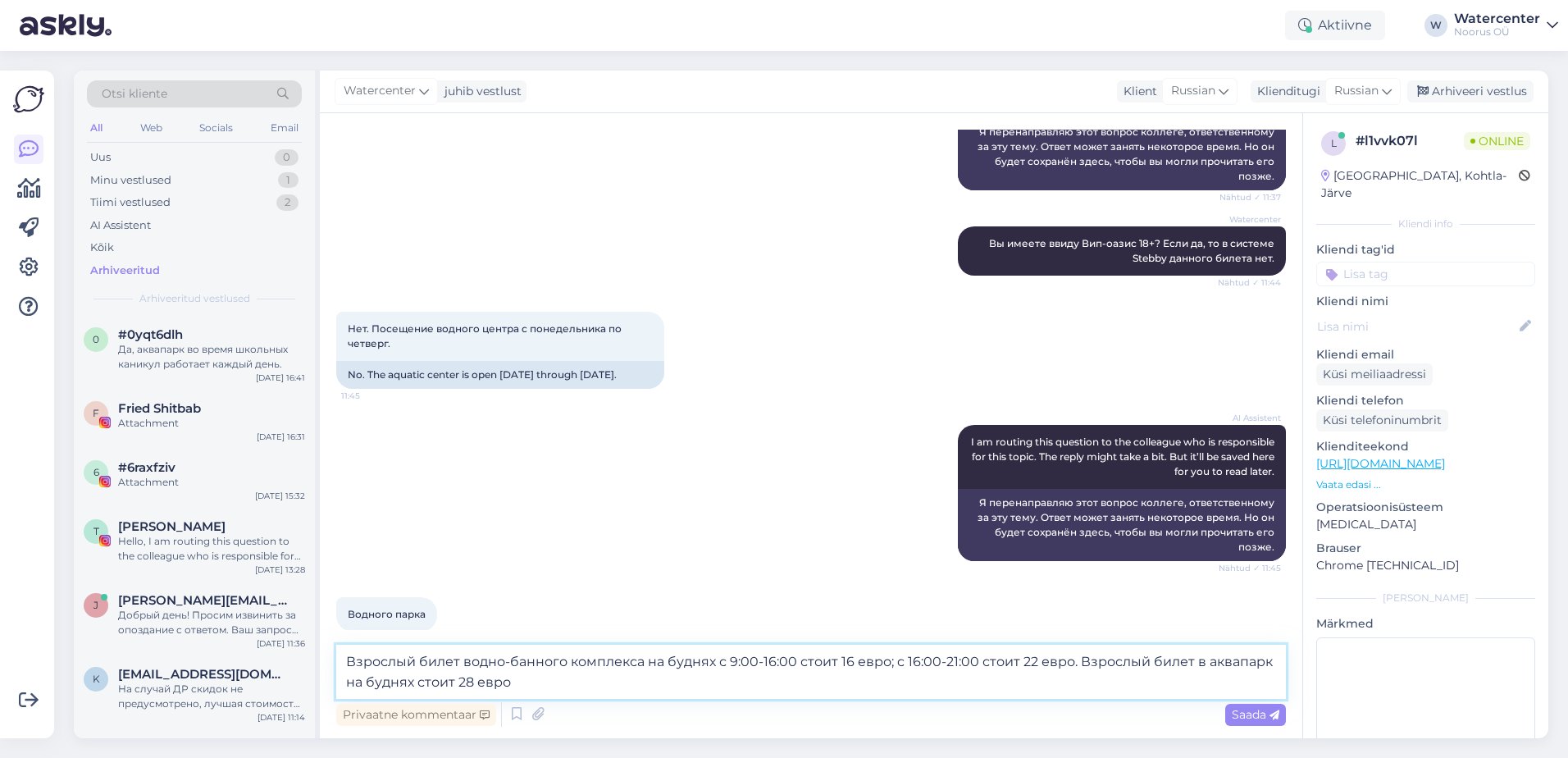
type textarea "Взрослый билет водно-банного комплекса на буднях с 9:00-16:00 стоит 16 евро; c …"
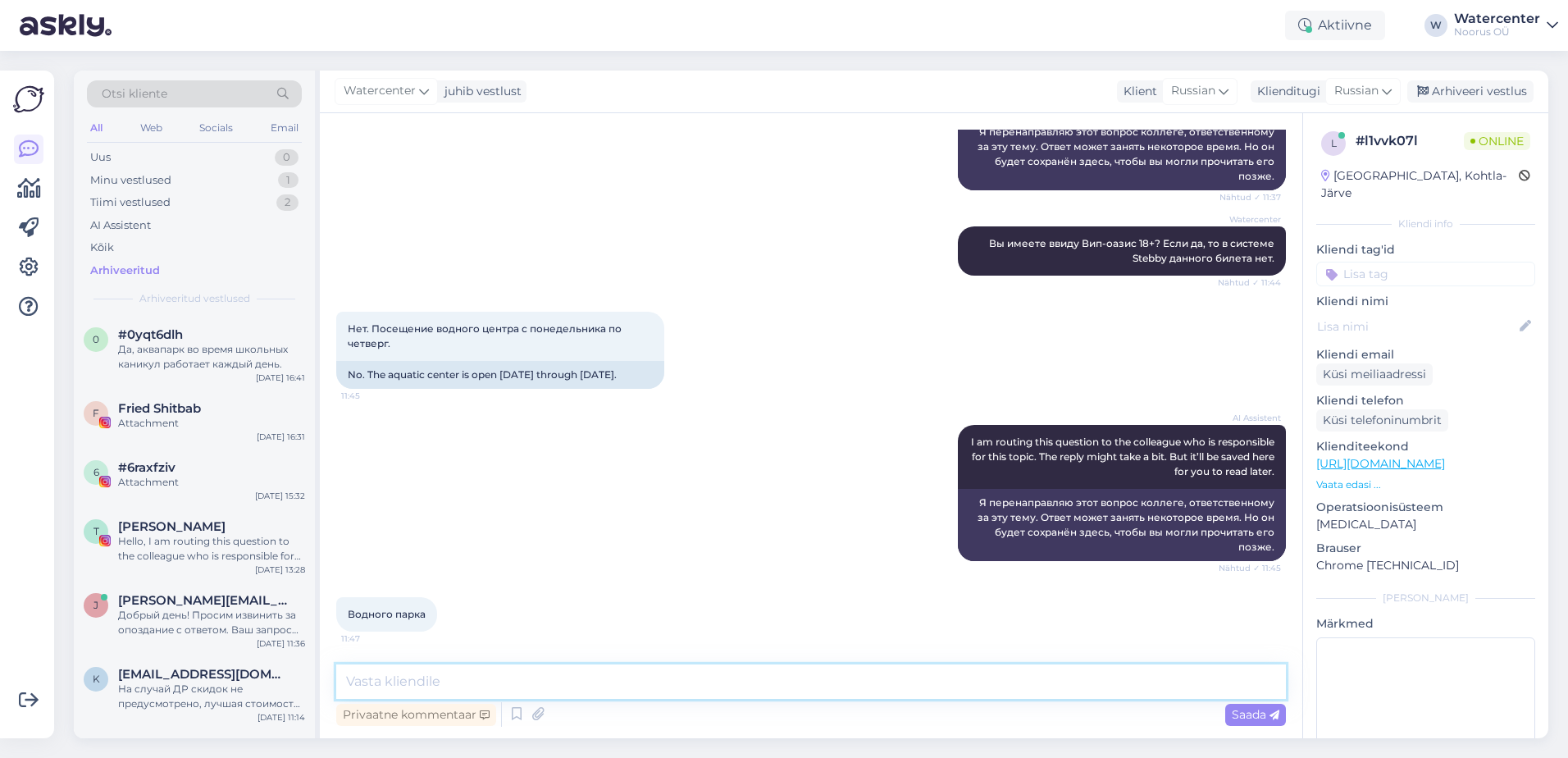
scroll to position [1056, 0]
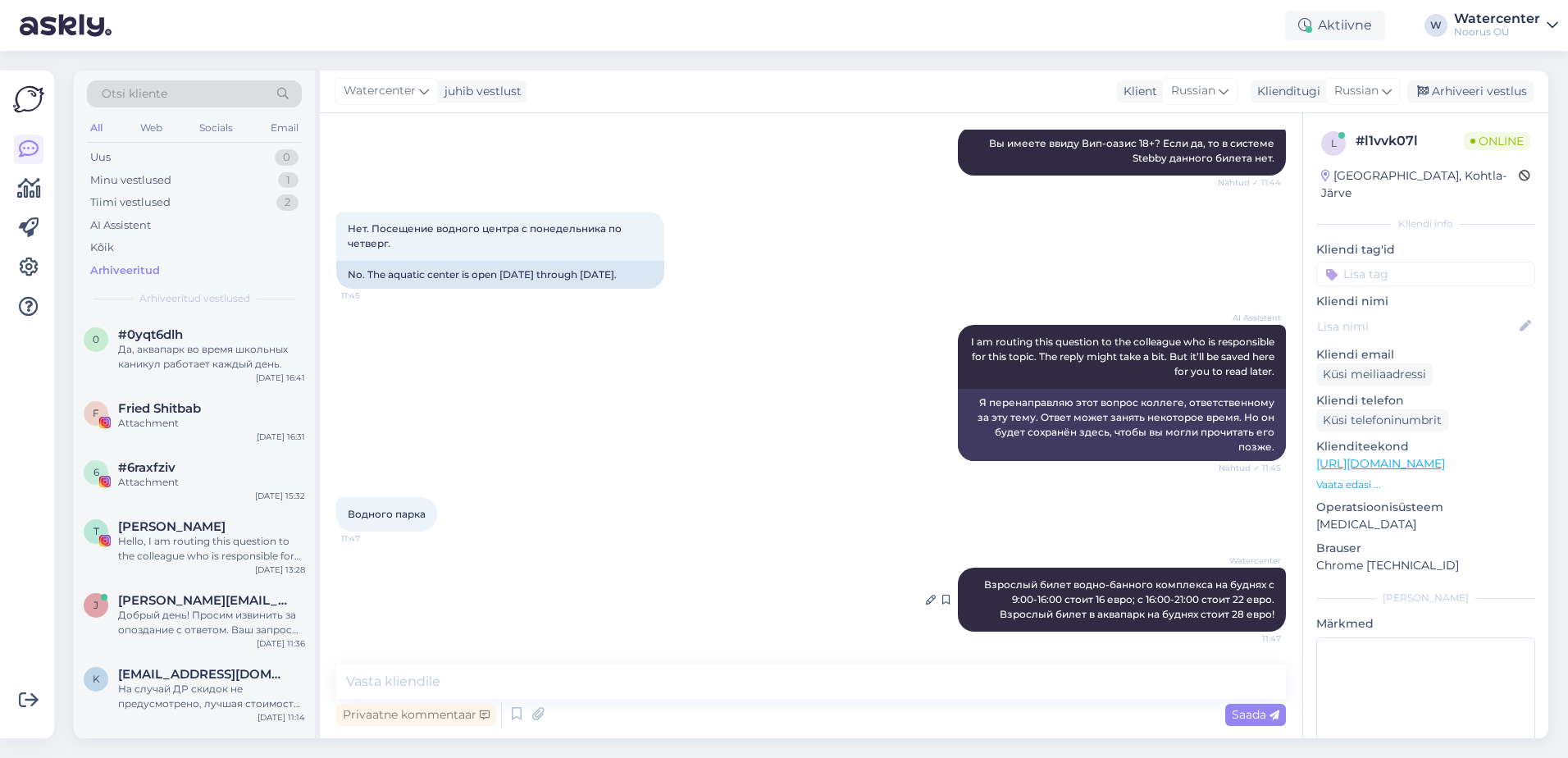
click at [1239, 603] on span "Взрослый билет водно-банного комплекса на буднях с 9:00-16:00 стоит 16 евро; c …" at bounding box center [1131, 600] width 293 height 42
click at [926, 600] on icon at bounding box center [931, 600] width 10 height 10
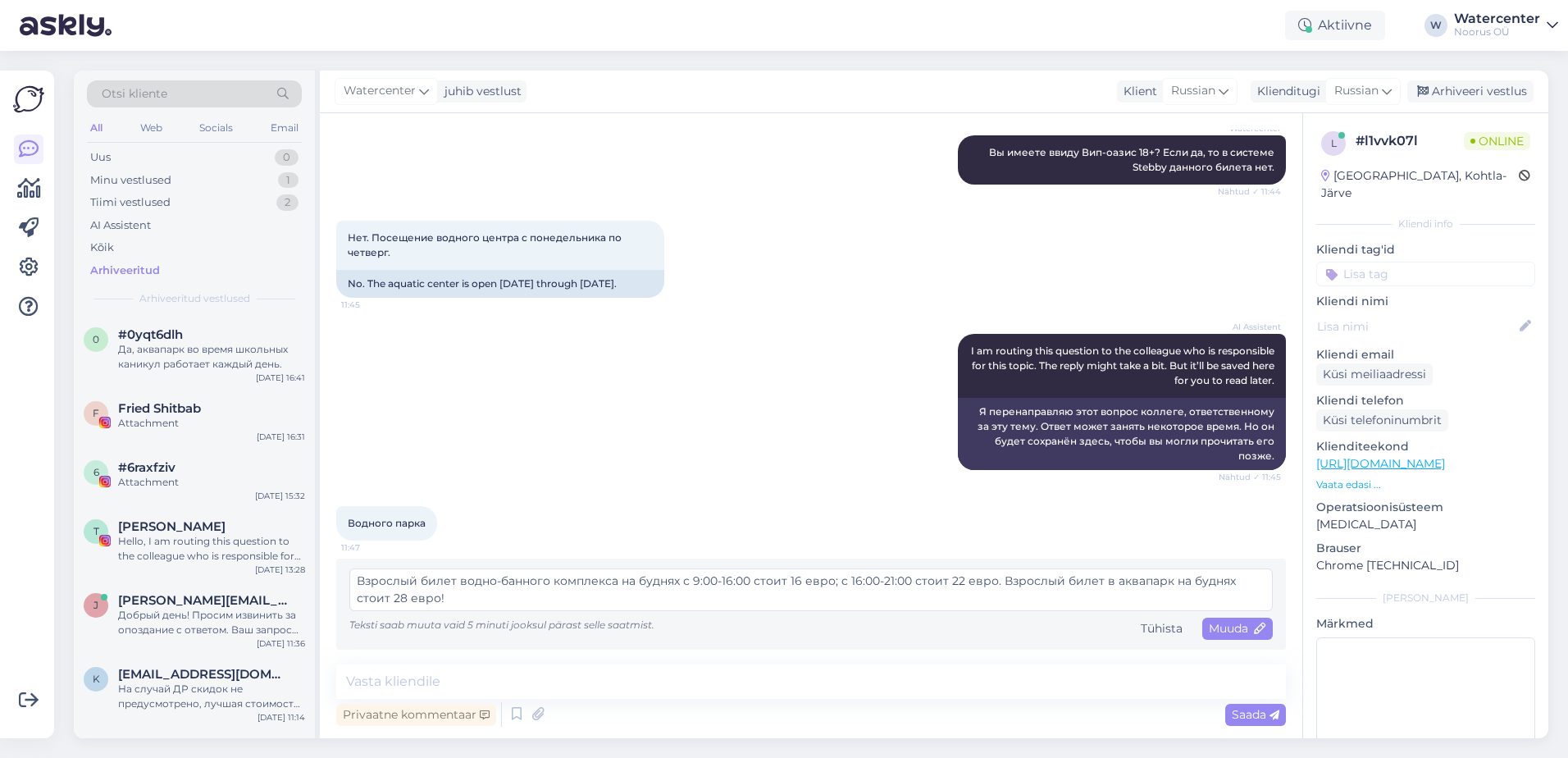
scroll to position [1047, 0]
click at [409, 601] on textarea "Взрослый билет водно-банного комплекса на буднях с 9:00-16:00 стоит 16 евро; c …" at bounding box center [811, 590] width 923 height 42
type textarea "Взрослый билет водно-банного комплекса на буднях с 9:00-16:00 стоит 16 евро; c …"
click at [1211, 629] on span "Muuda" at bounding box center [1237, 628] width 57 height 15
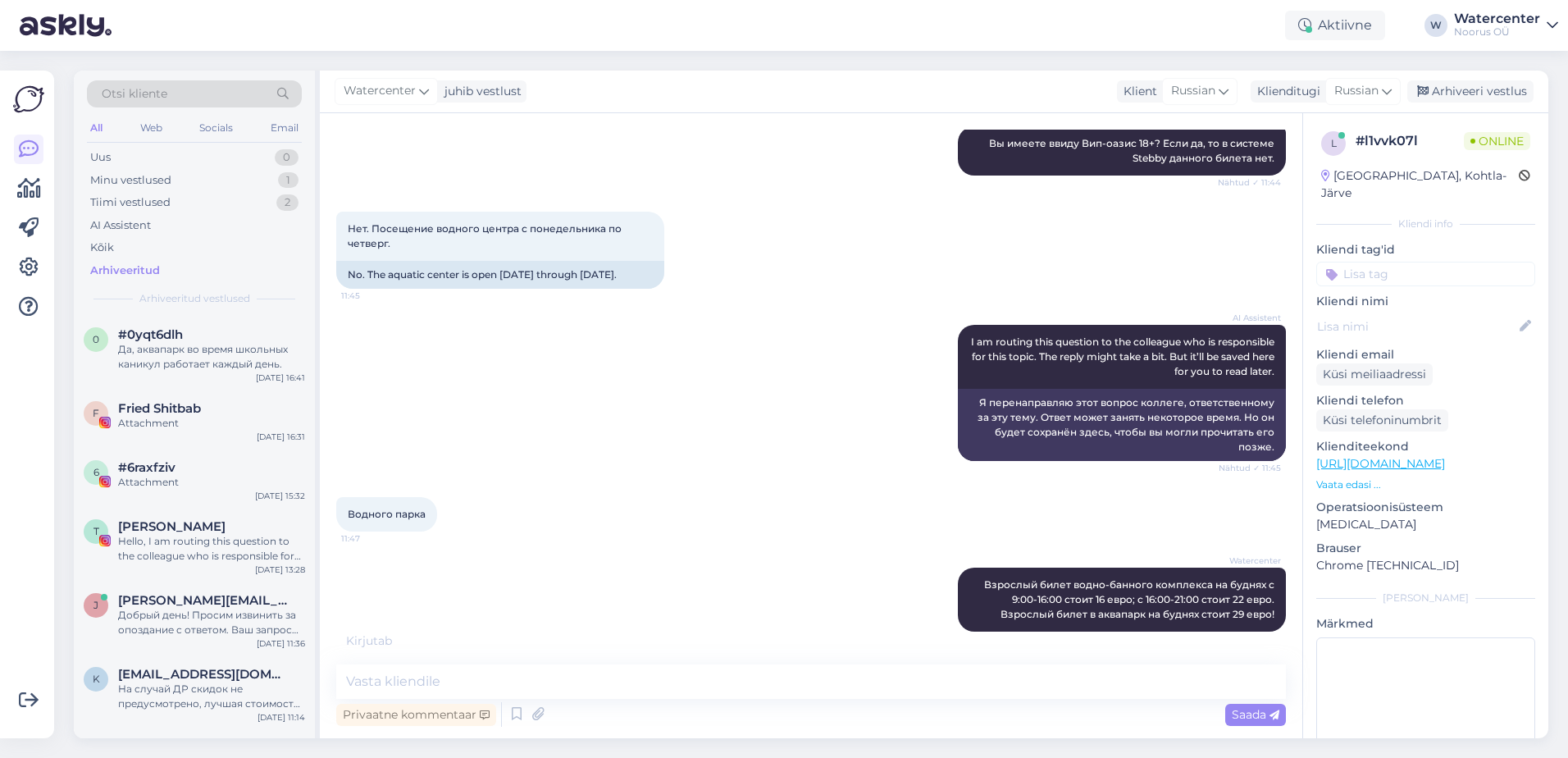
scroll to position [1074, 0]
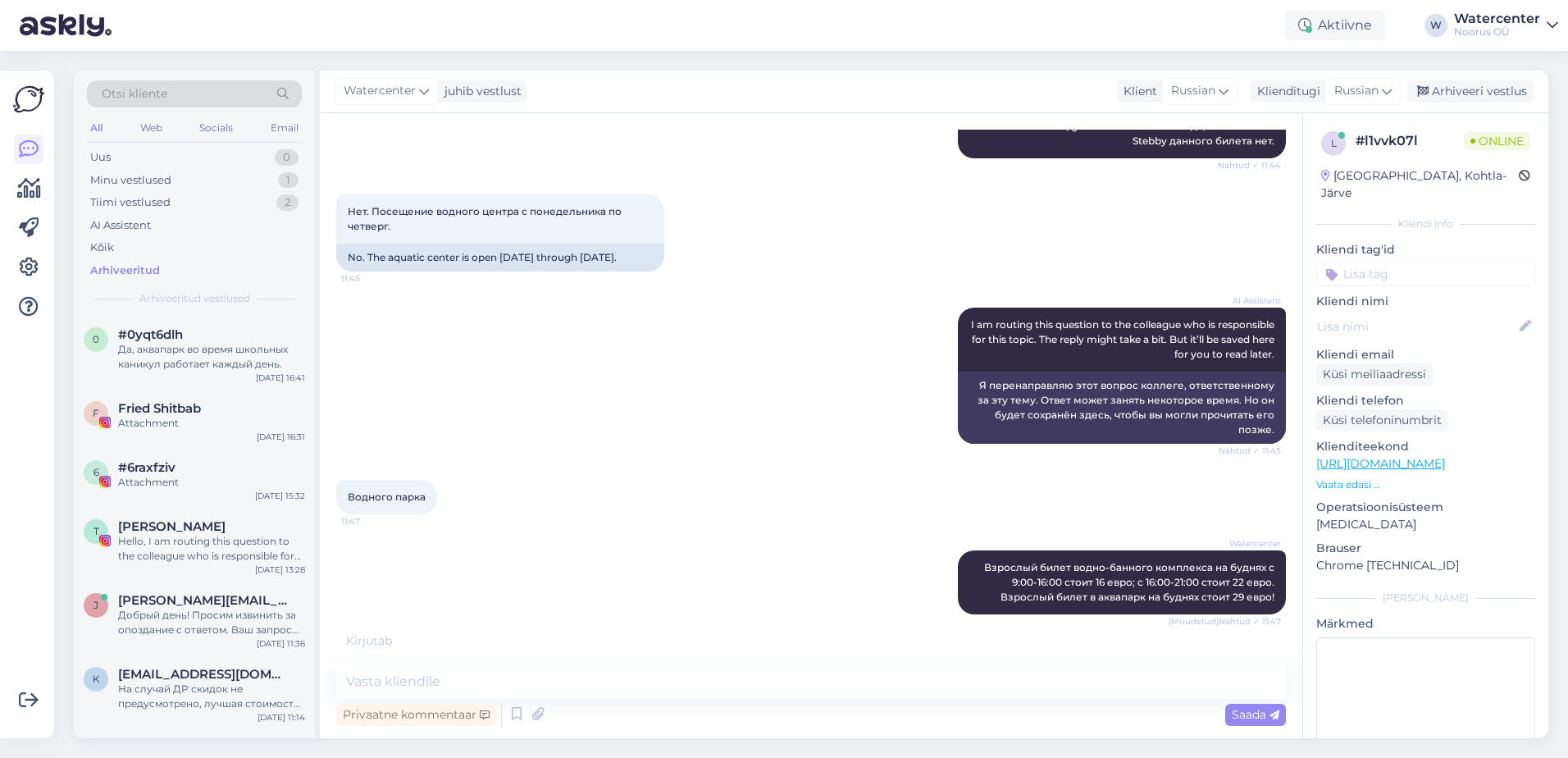
click at [659, 361] on div "AI Assistent I am routing this question to the colleague who is responsible for…" at bounding box center [811, 375] width 950 height 172
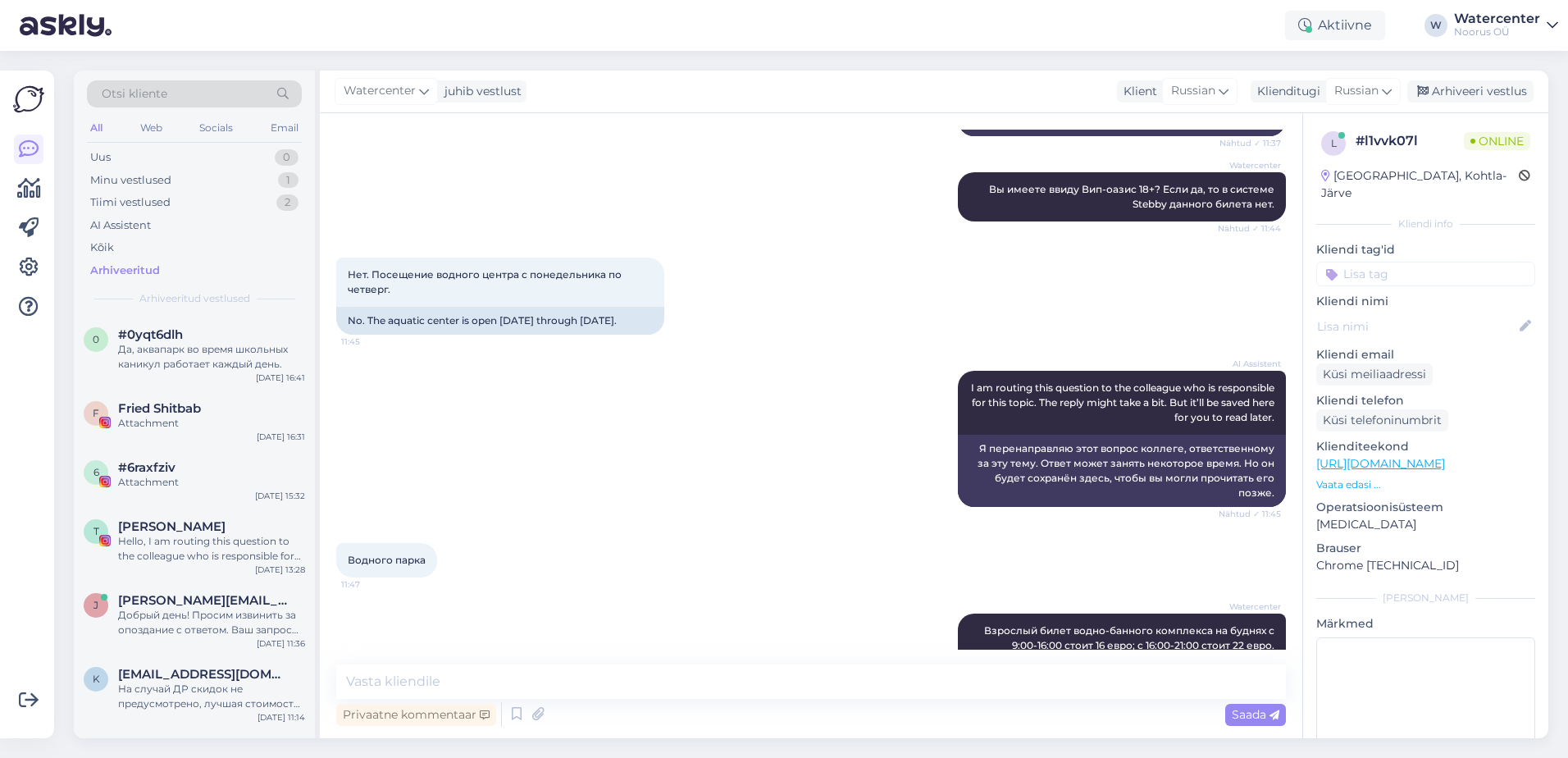
scroll to position [1056, 0]
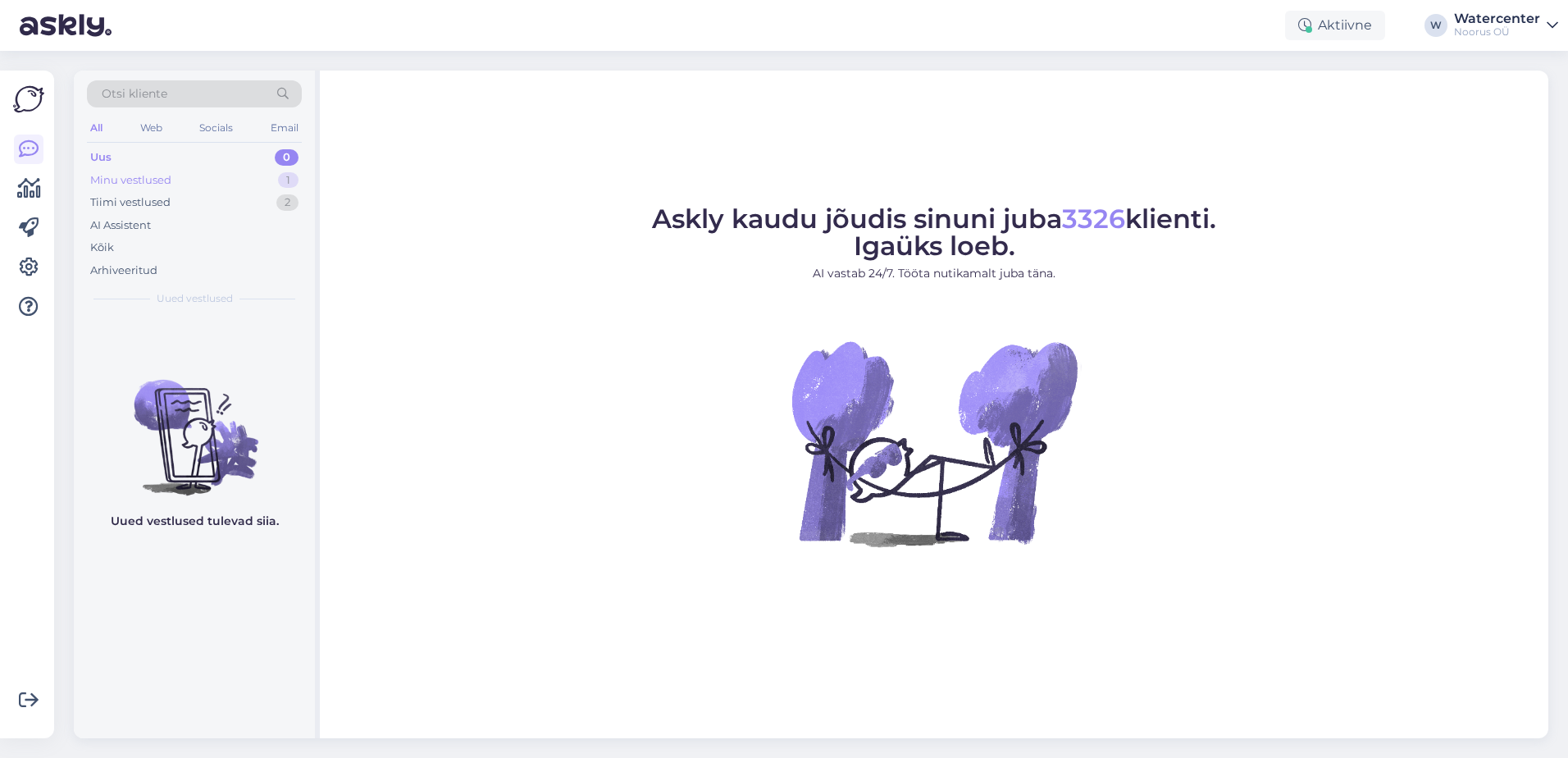
click at [149, 180] on div "Minu vestlused" at bounding box center [131, 180] width 82 height 17
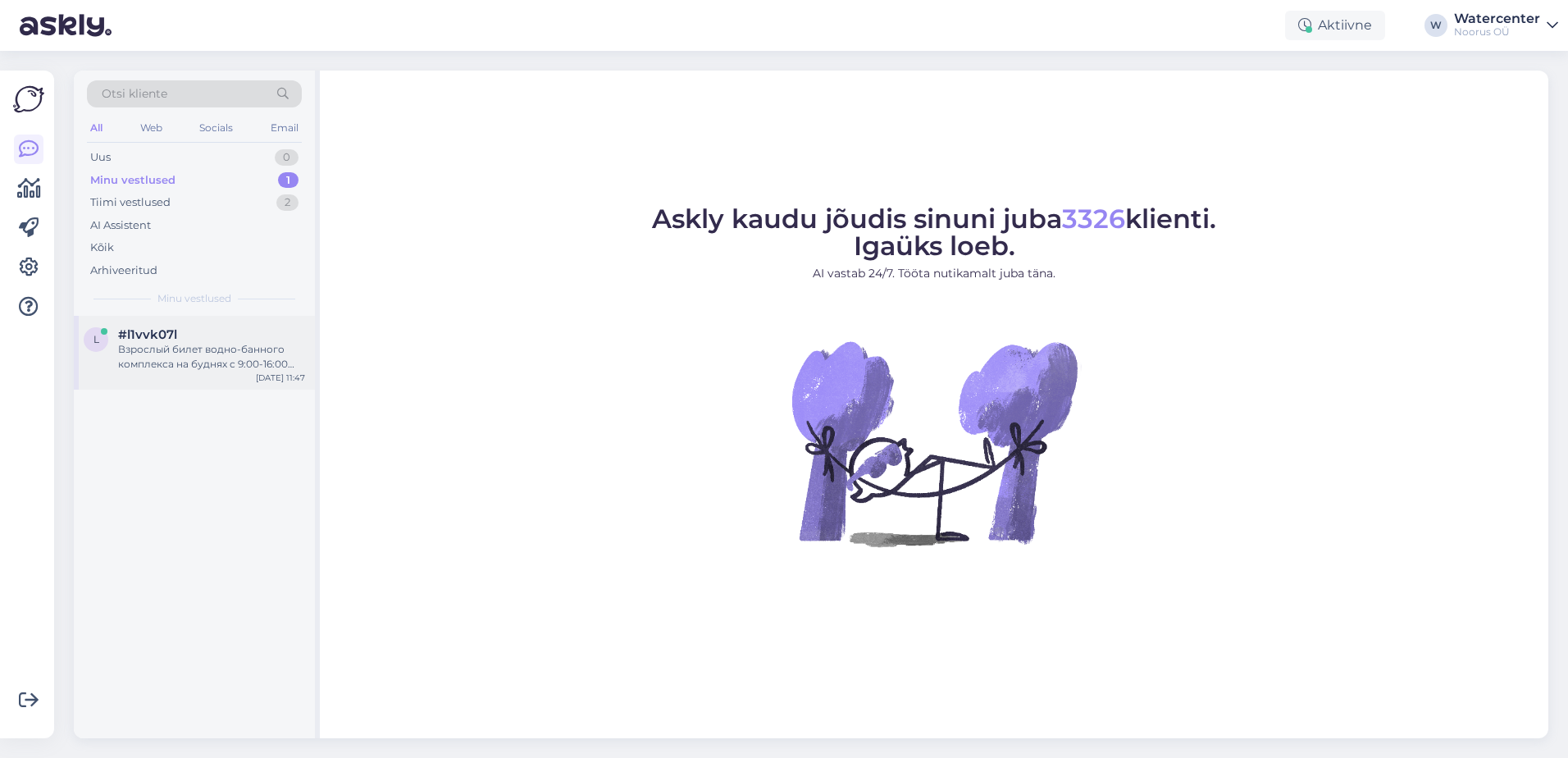
click at [156, 348] on div "Взрослый билет водно-банного комплекса на буднях с 9:00-16:00 стоит 16 евро; c …" at bounding box center [212, 357] width 187 height 30
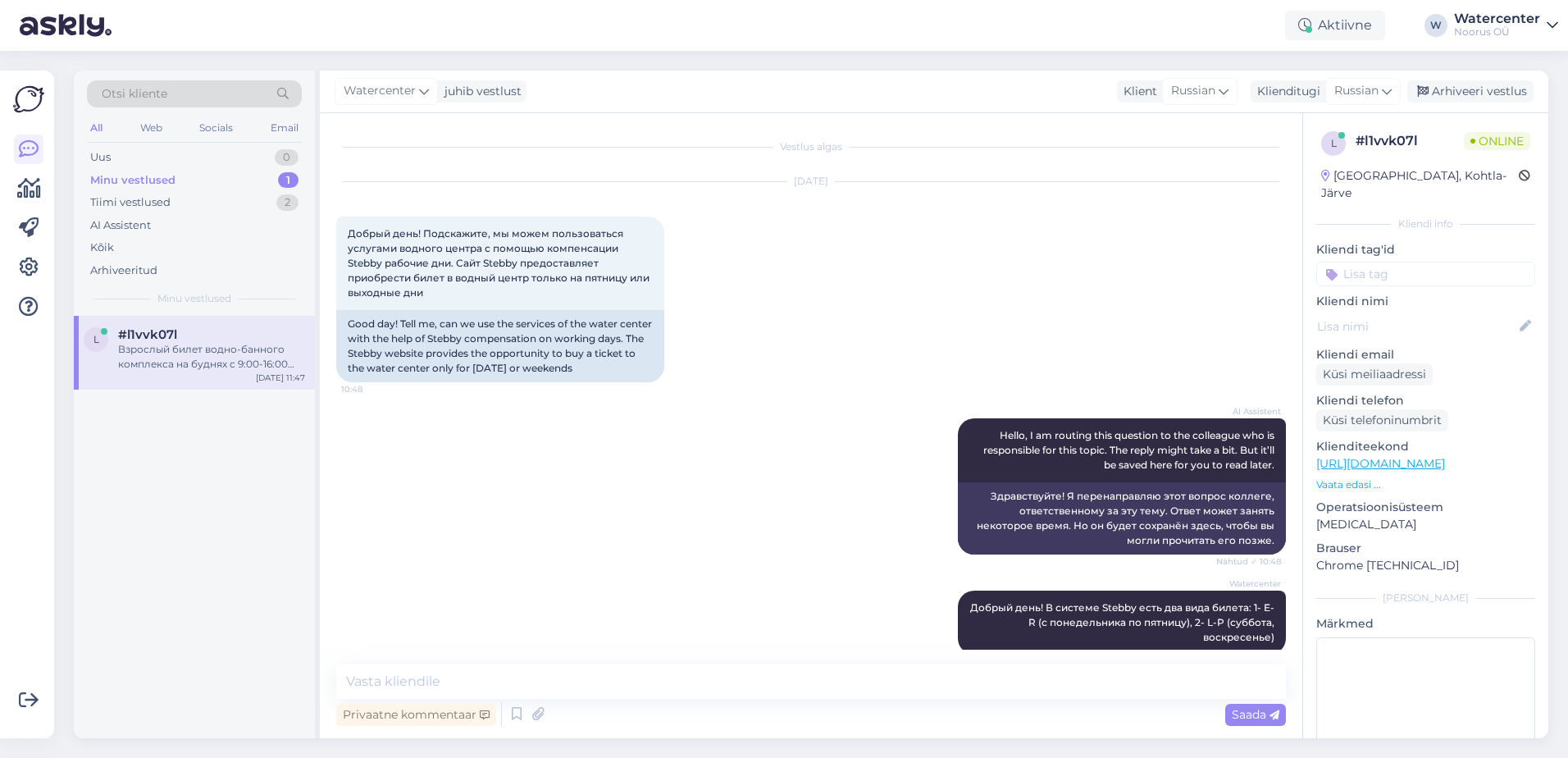
scroll to position [1056, 0]
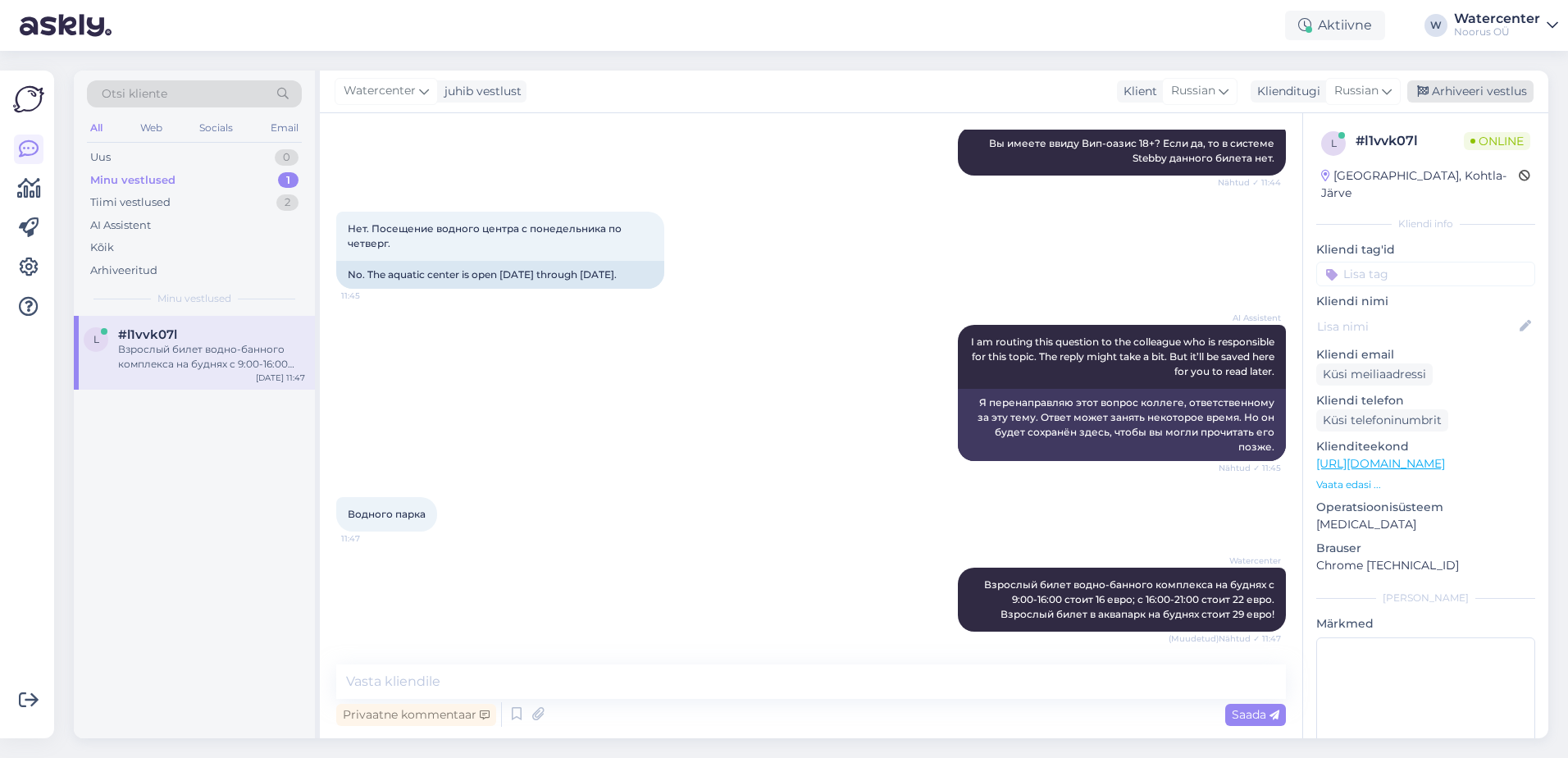
click at [1476, 89] on div "Arhiveeri vestlus" at bounding box center [1471, 92] width 126 height 23
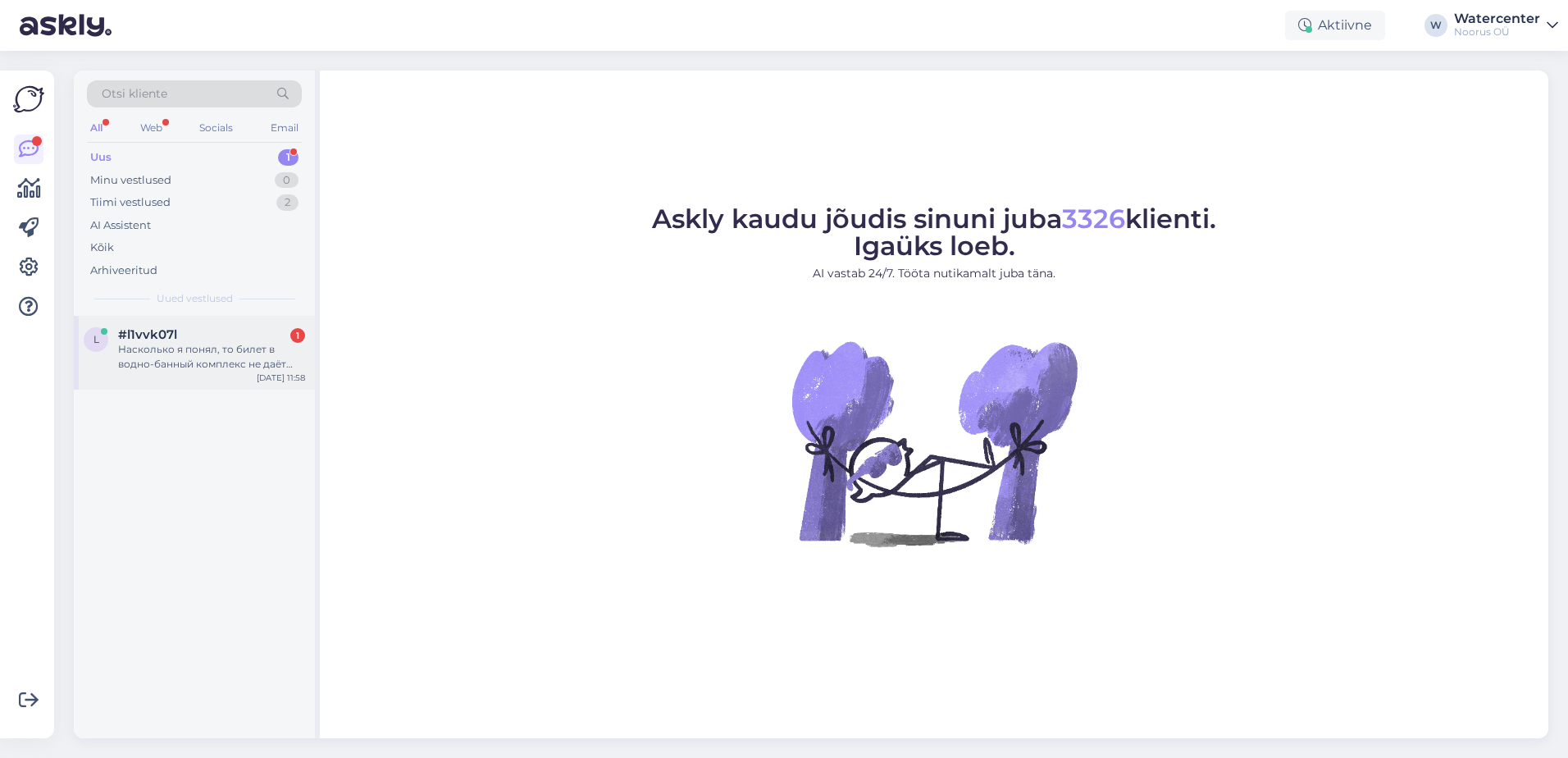
click at [246, 340] on div "#l1vvk07l 1" at bounding box center [212, 335] width 187 height 15
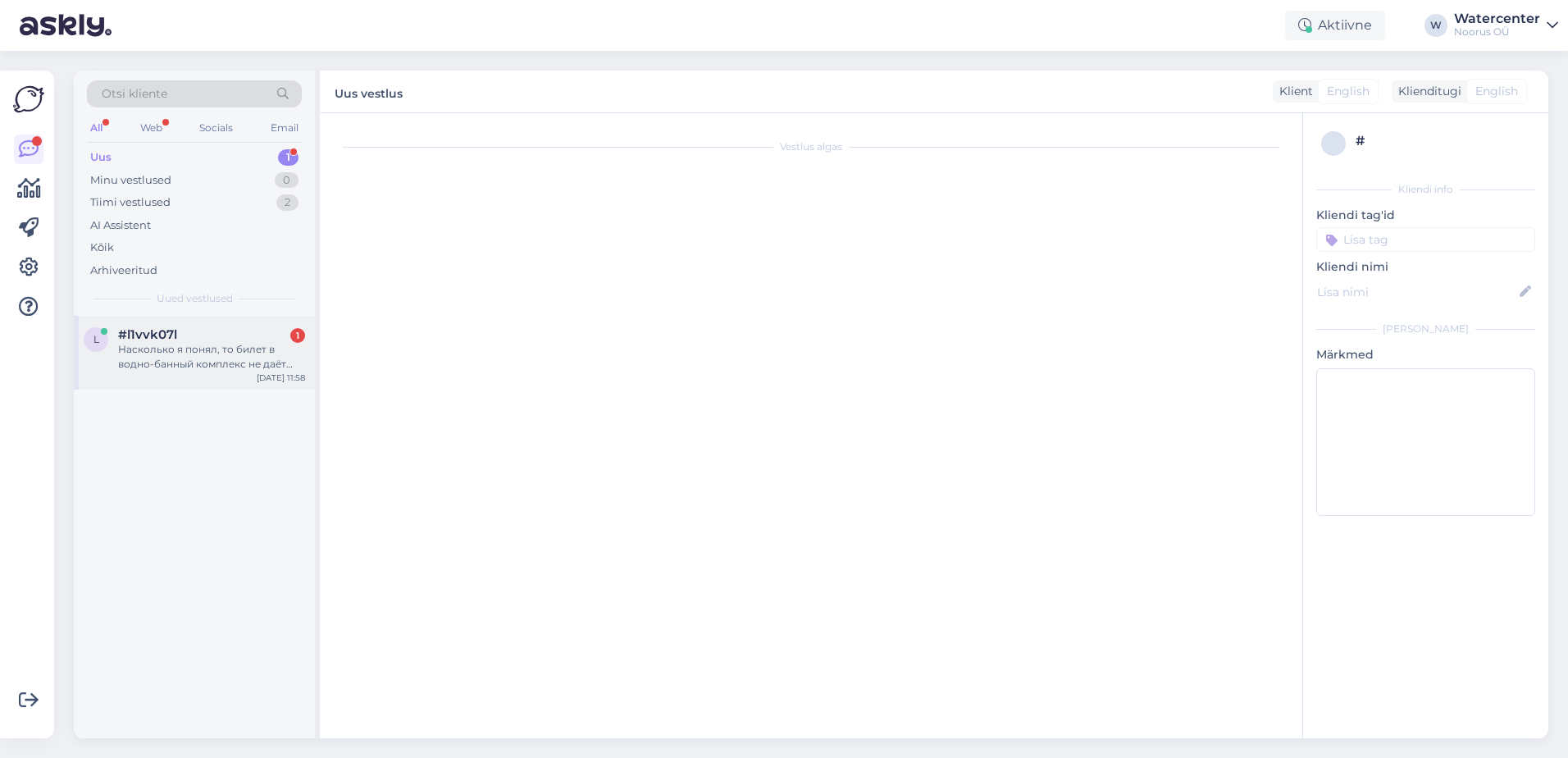
scroll to position [1396, 0]
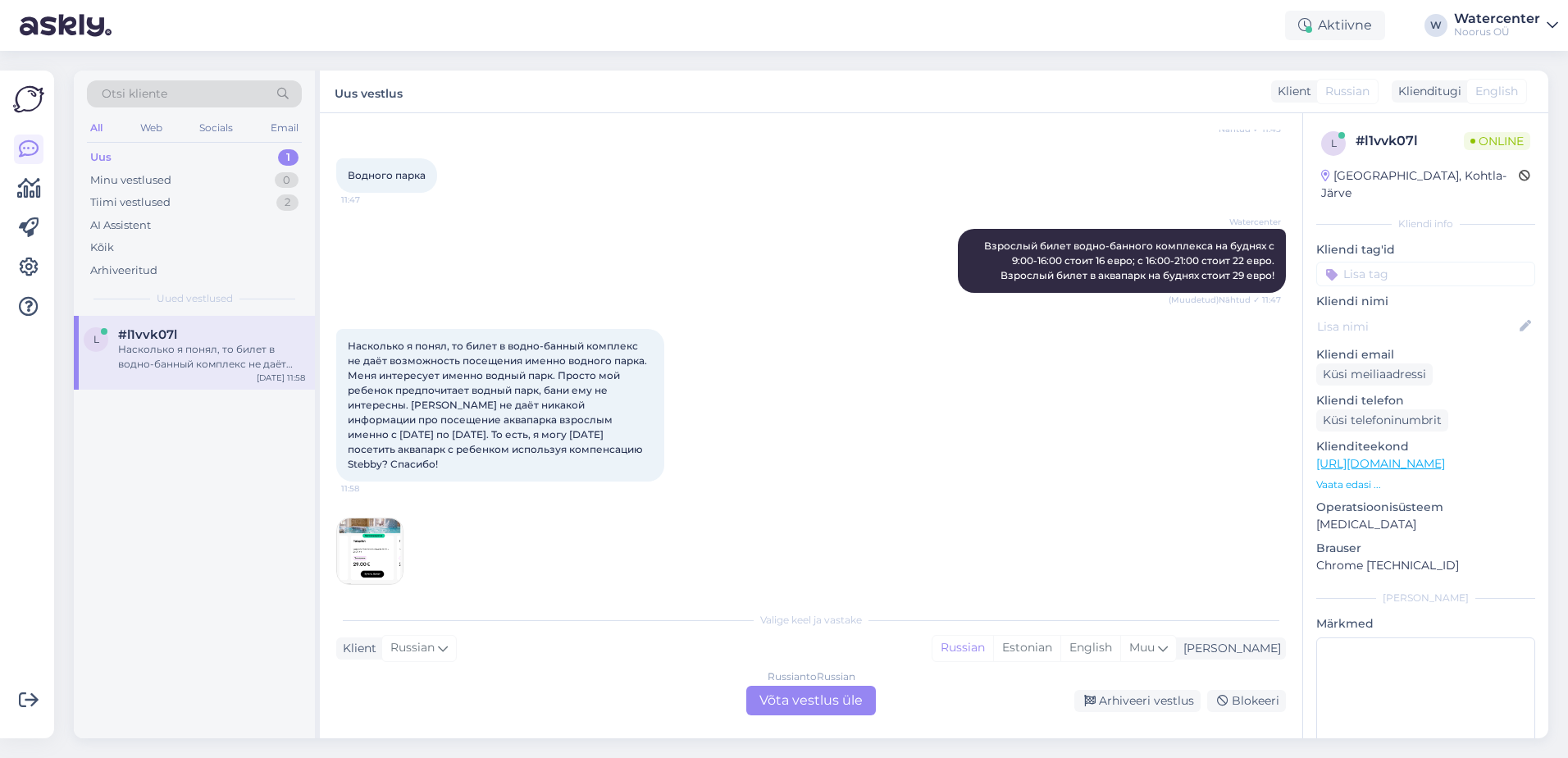
click at [799, 697] on div "Russian to Russian Võta vestlus üle" at bounding box center [811, 701] width 130 height 30
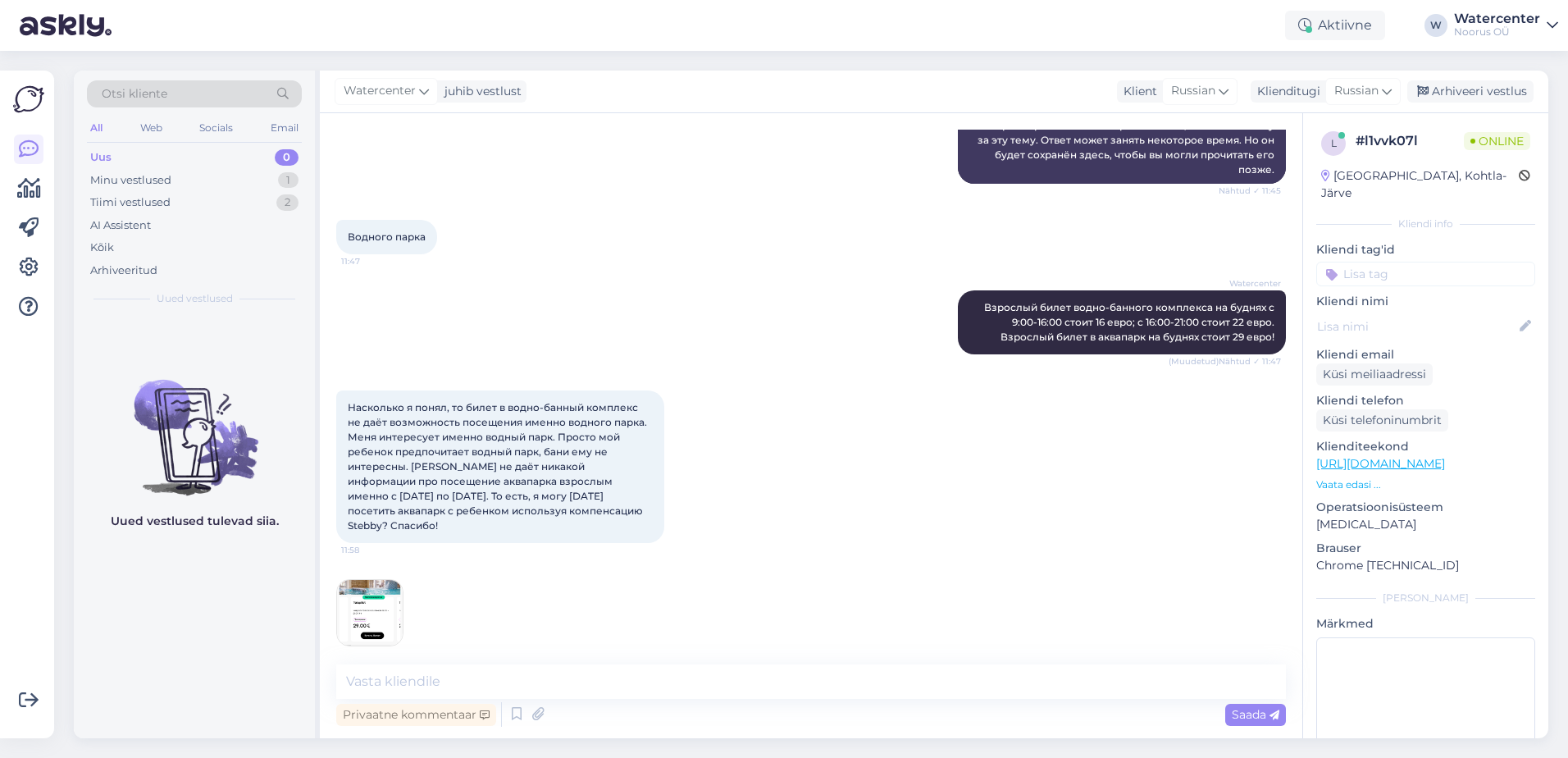
click at [378, 601] on img at bounding box center [370, 612] width 66 height 66
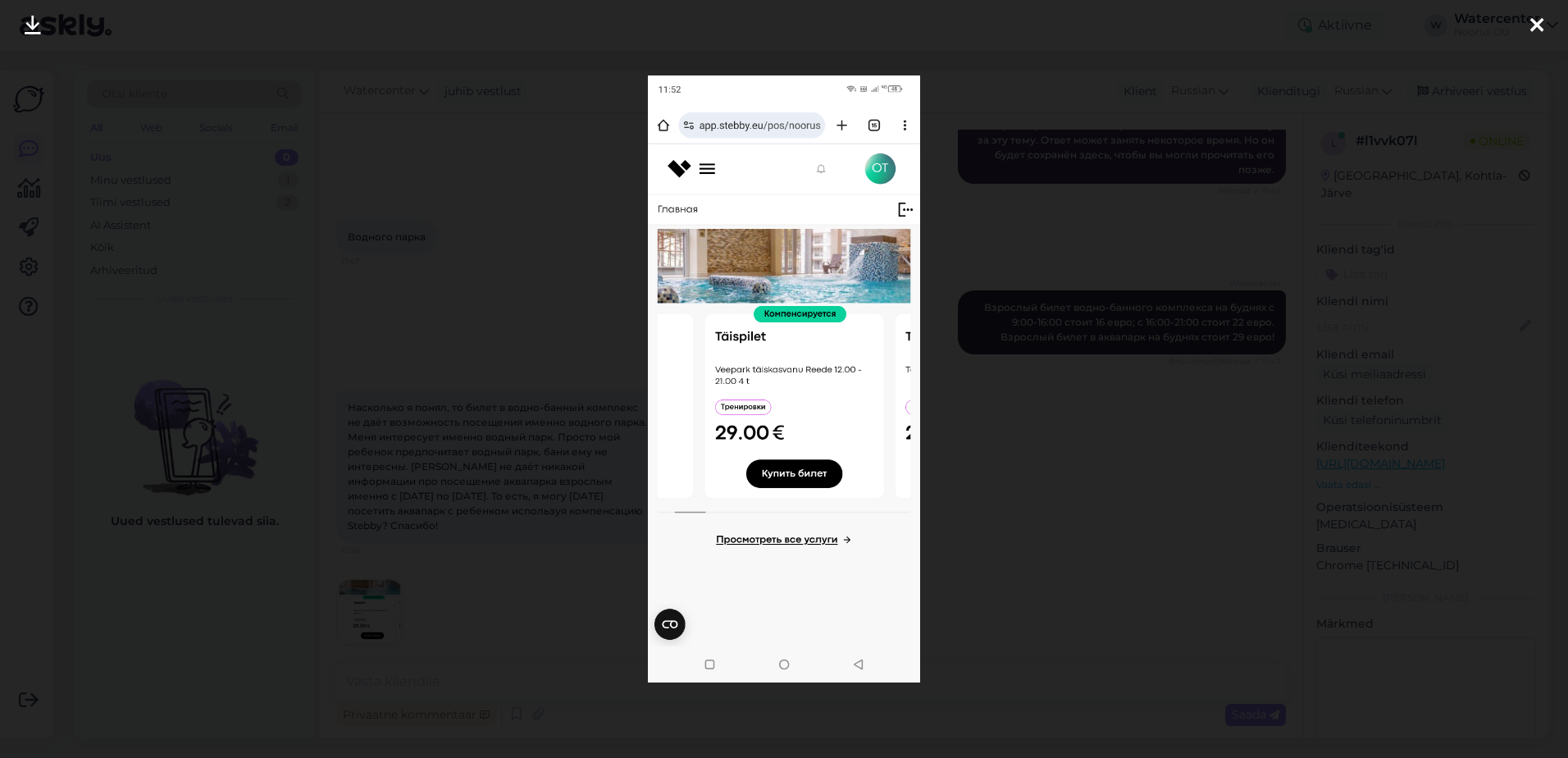
click at [1059, 594] on div at bounding box center [784, 379] width 1568 height 758
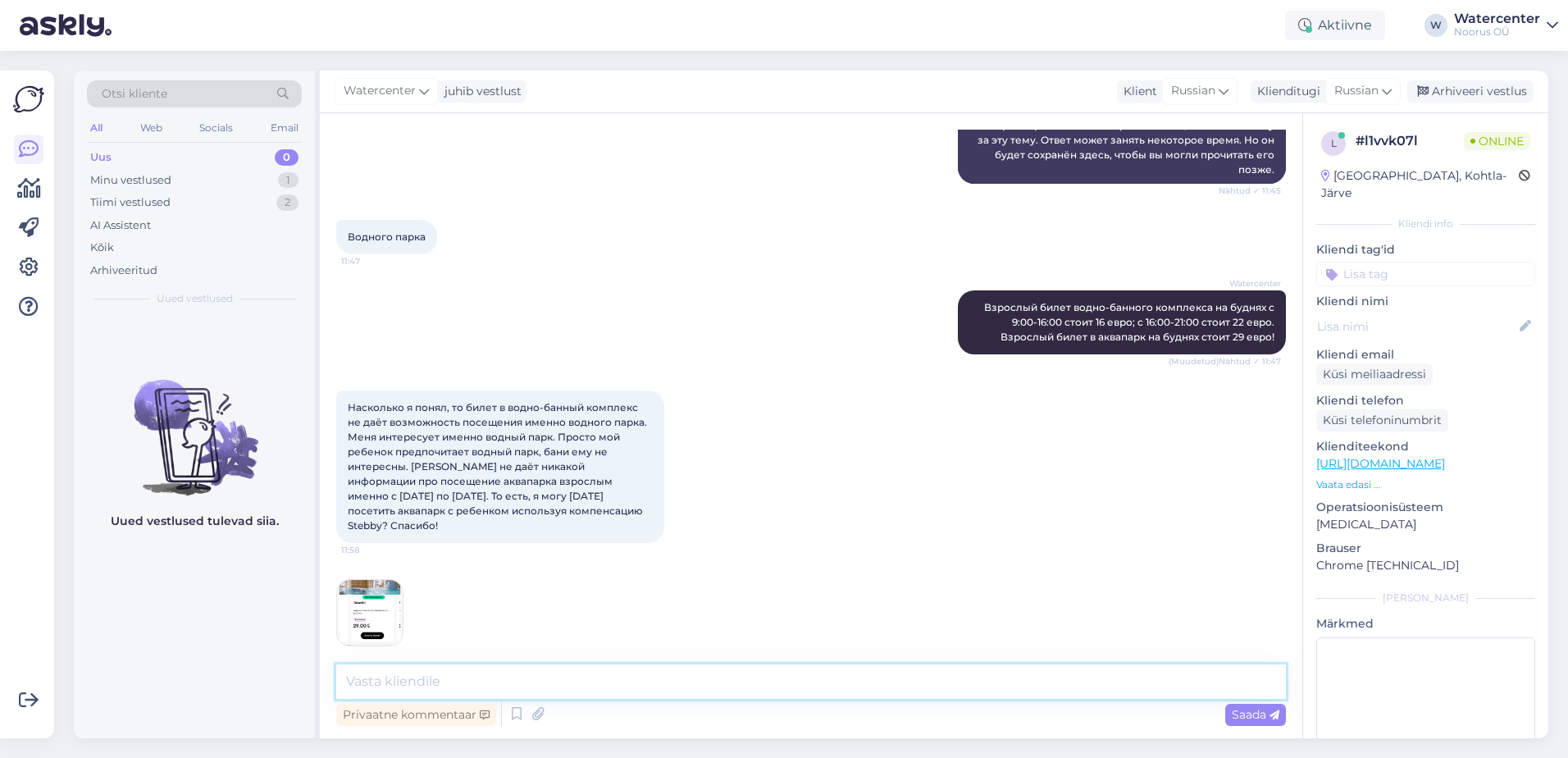
click at [521, 676] on textarea at bounding box center [811, 681] width 950 height 34
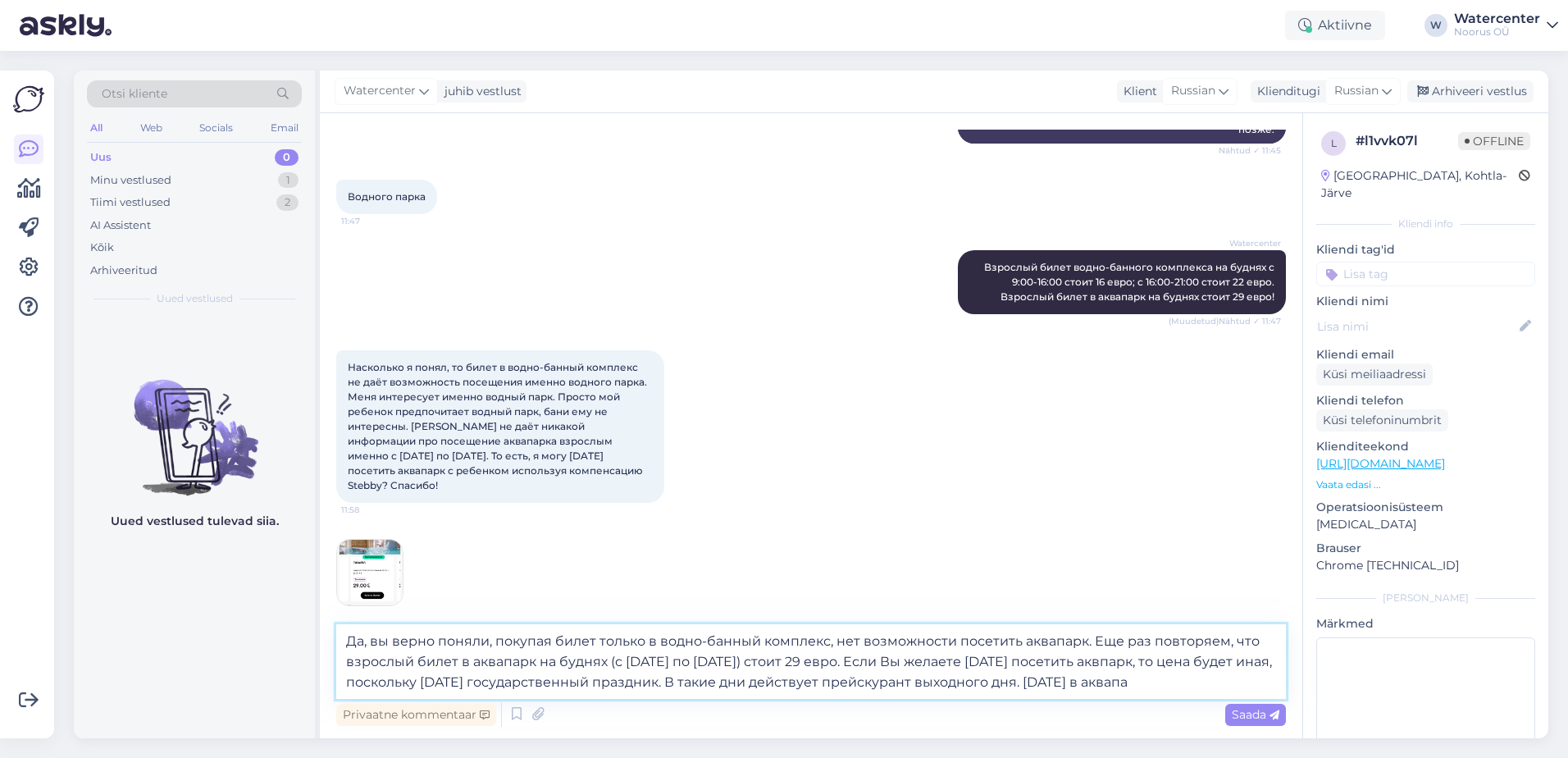
scroll to position [1395, 0]
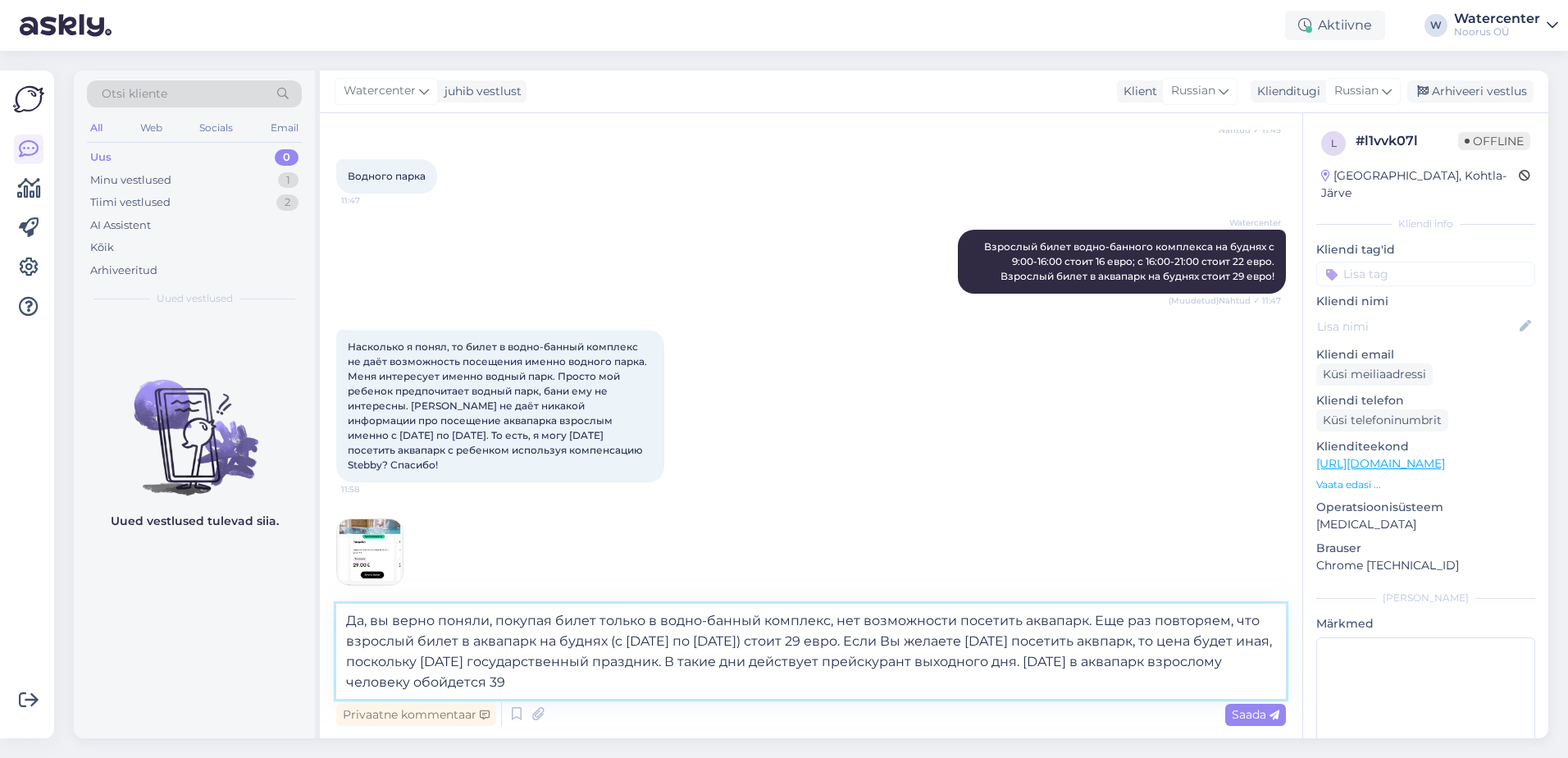
click at [564, 687] on textarea "Да, вы верно поняли, покупая билет только в водно-банный комплекс, нет возможно…" at bounding box center [811, 651] width 950 height 95
click at [680, 689] on textarea "Да, вы верно поняли, покупая билет только в водно-банный комплекс, нет возможно…" at bounding box center [811, 651] width 950 height 95
click at [655, 680] on textarea "Да, вы верно поняли, покупая билет только в водно-банный комплекс, нет возможно…" at bounding box center [811, 651] width 950 height 95
click at [725, 687] on textarea "Да, вы верно поняли, покупая билет только в водно-банный комплекс, нет возможно…" at bounding box center [811, 651] width 950 height 95
type textarea "Да, вы верно поняли, покупая билет только в водно-банный комплекс, нет возможно…"
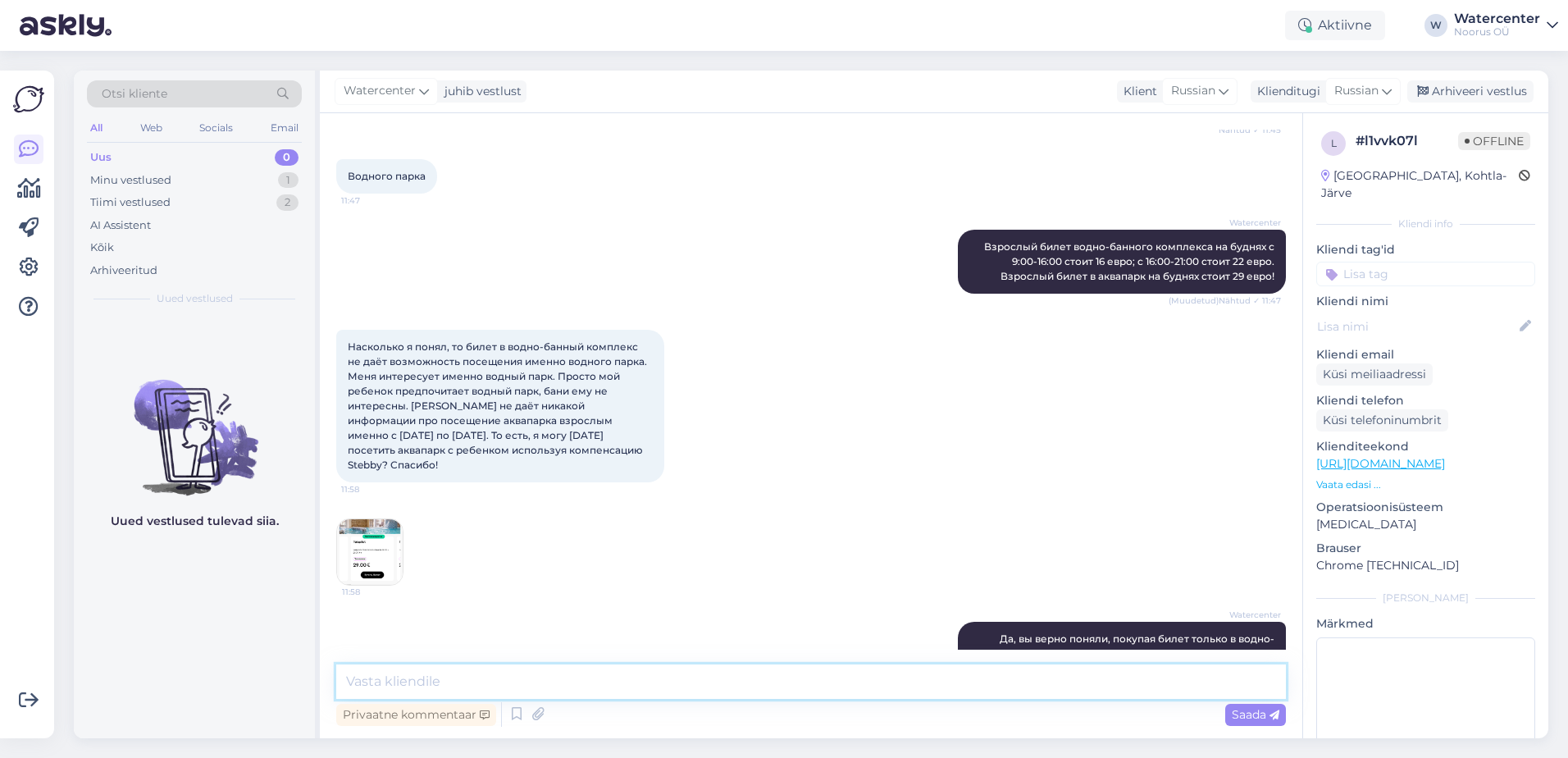
scroll to position [1523, 0]
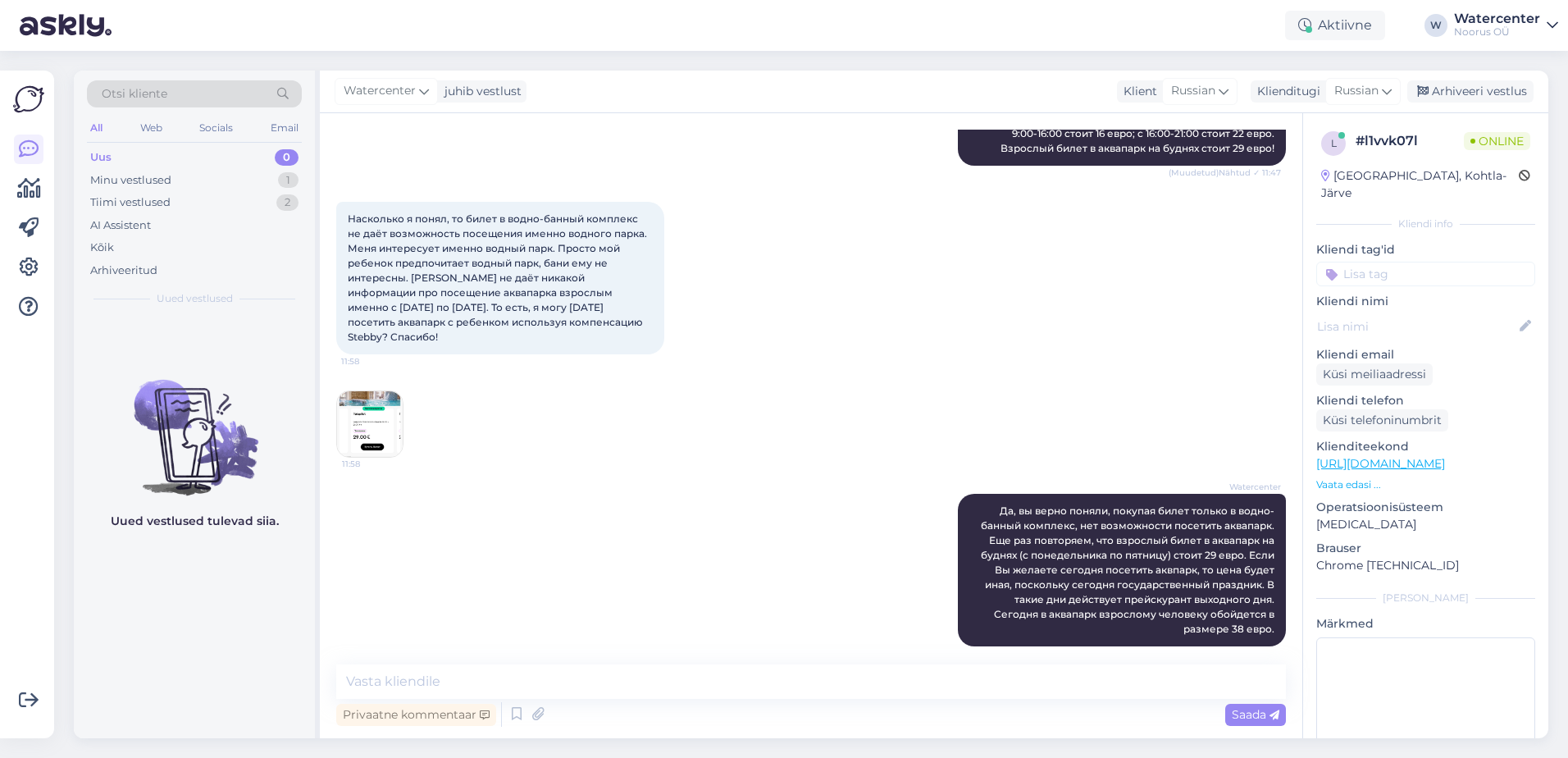
click at [366, 411] on img at bounding box center [370, 424] width 66 height 66
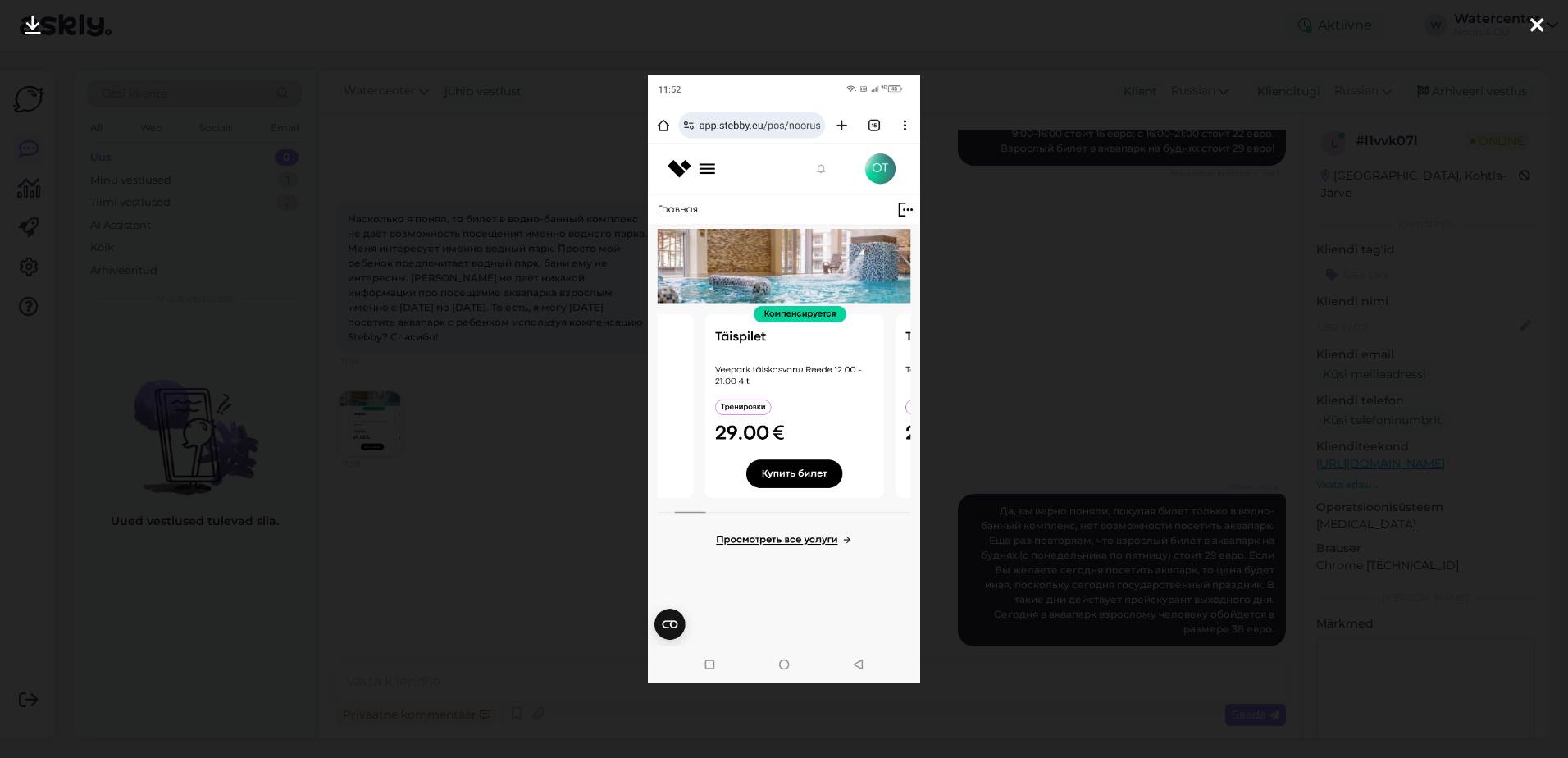
click at [1164, 255] on div at bounding box center [784, 379] width 1568 height 758
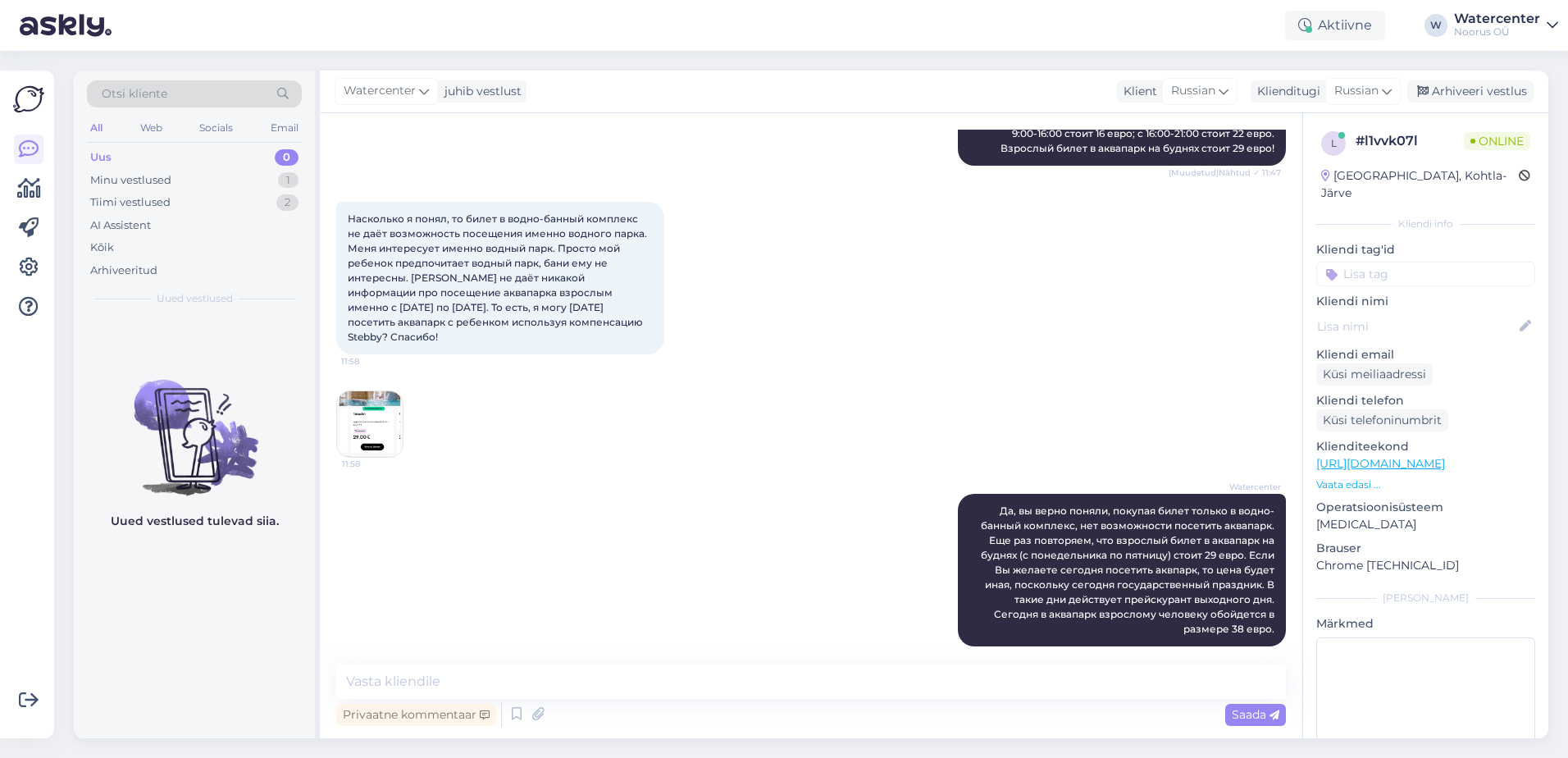
scroll to position [1608, 0]
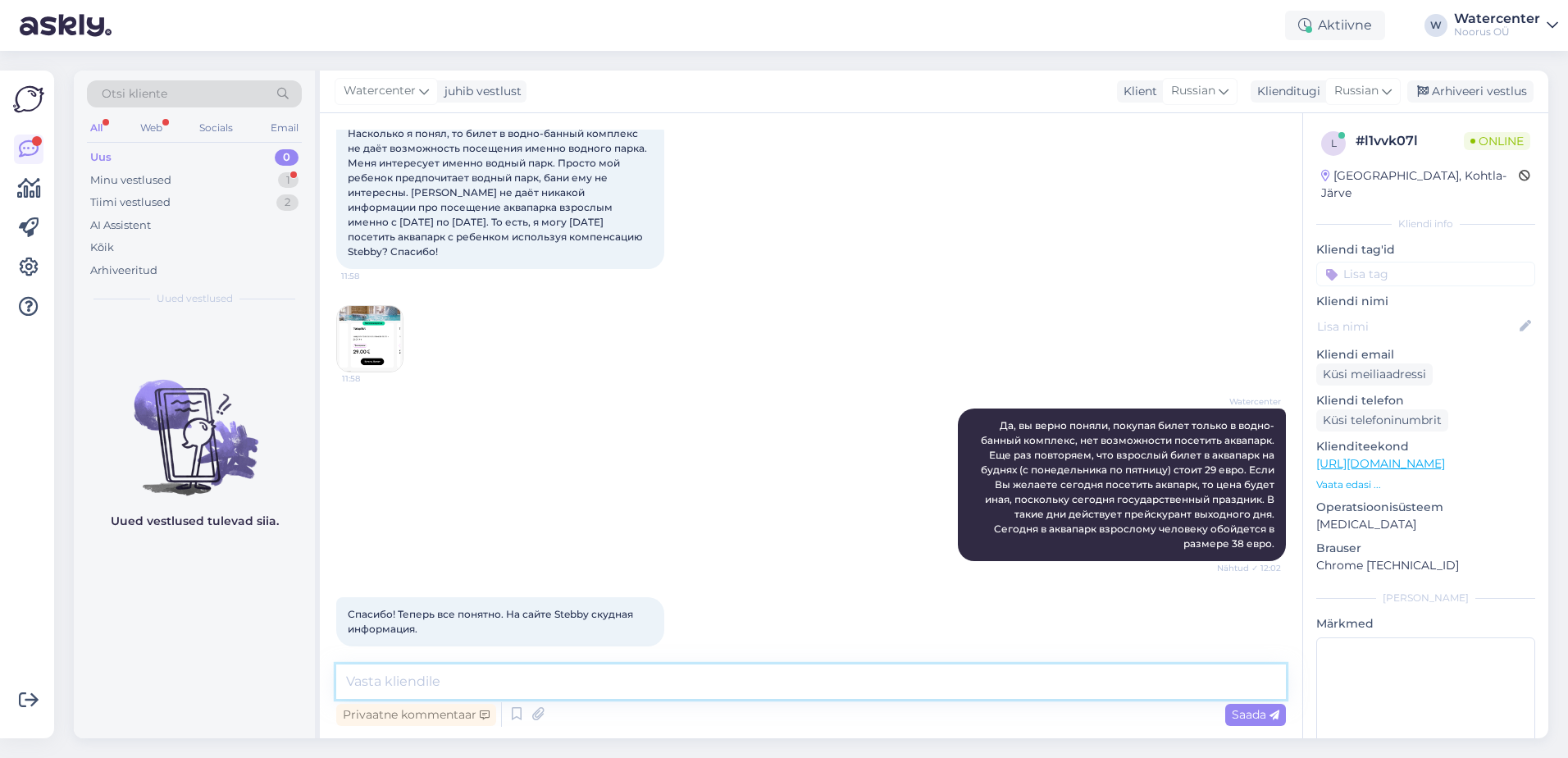
click at [614, 677] on textarea at bounding box center [811, 681] width 950 height 34
type textarea "Всегда пожалуйста! Рады помочь!"
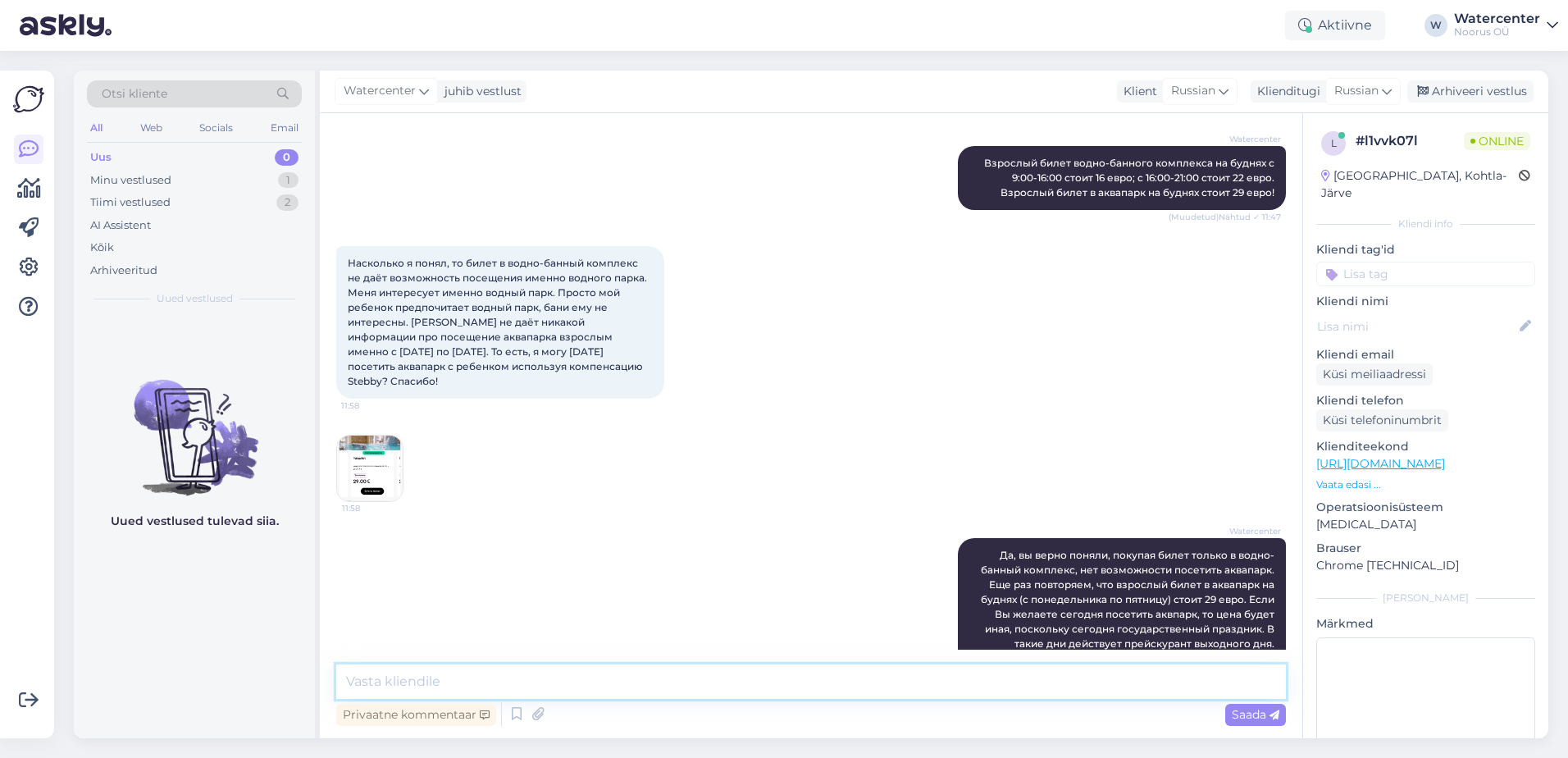
scroll to position [1482, 0]
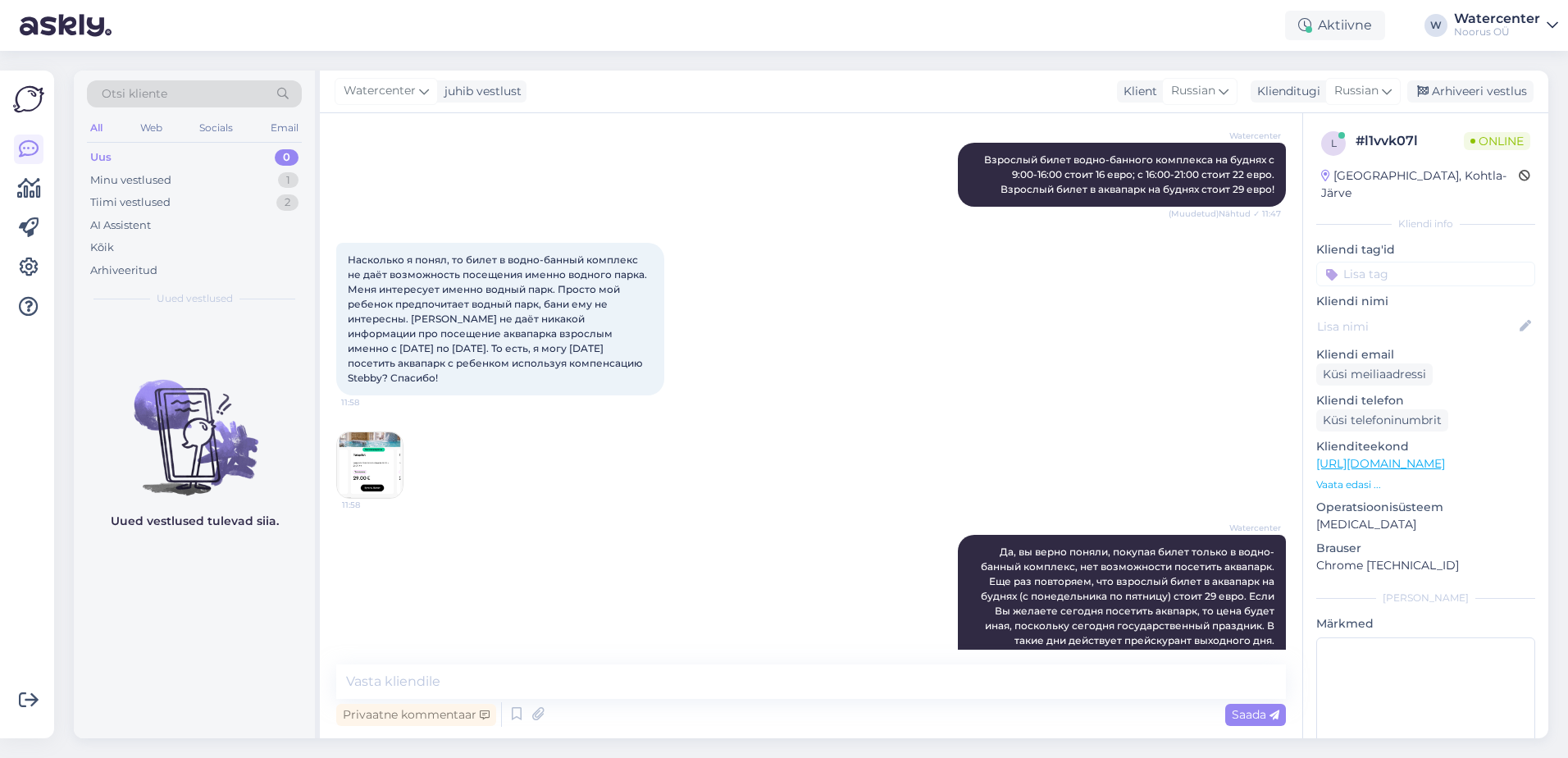
click at [391, 446] on img at bounding box center [370, 465] width 66 height 66
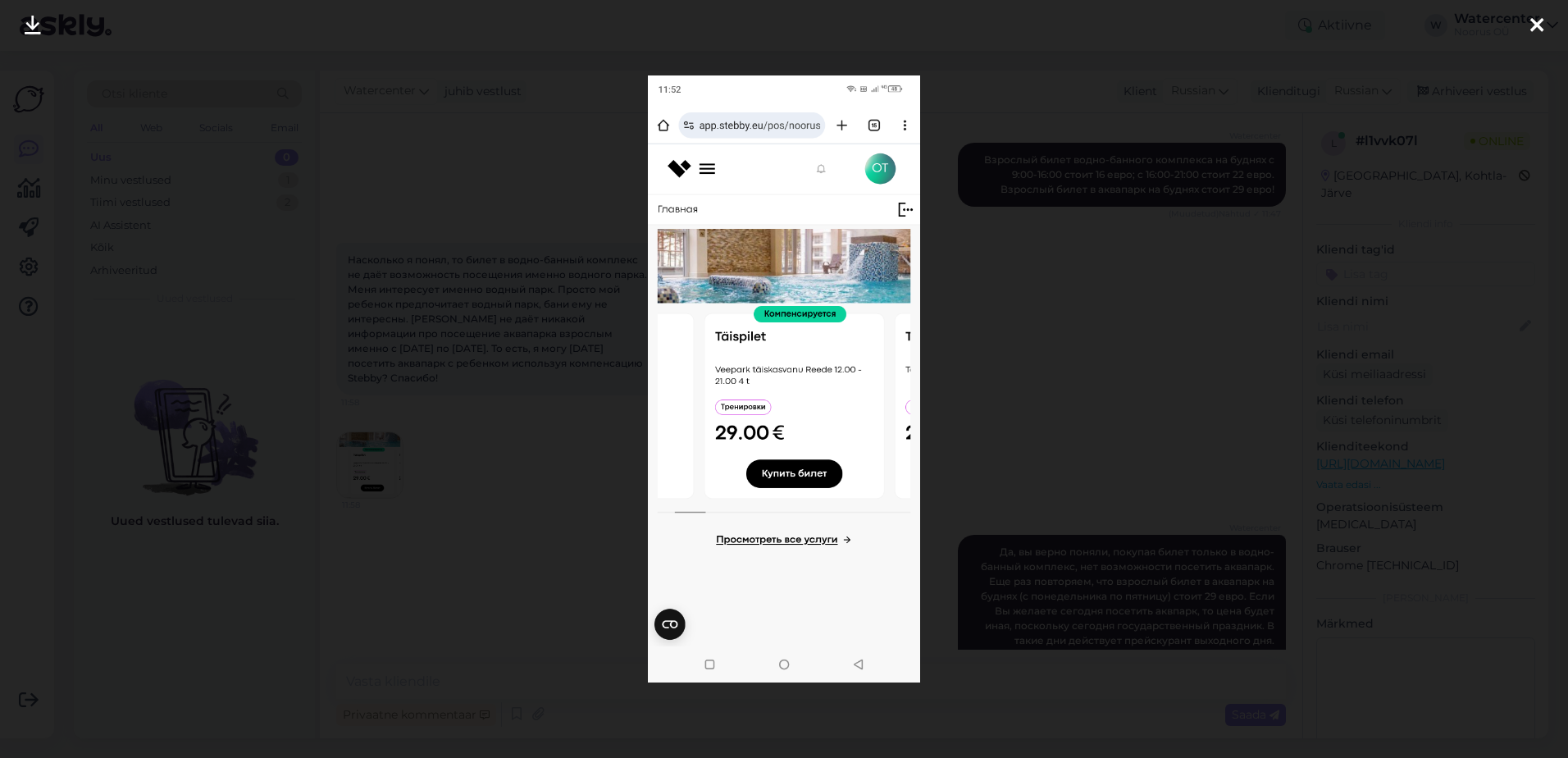
click at [1139, 460] on div at bounding box center [784, 379] width 1568 height 758
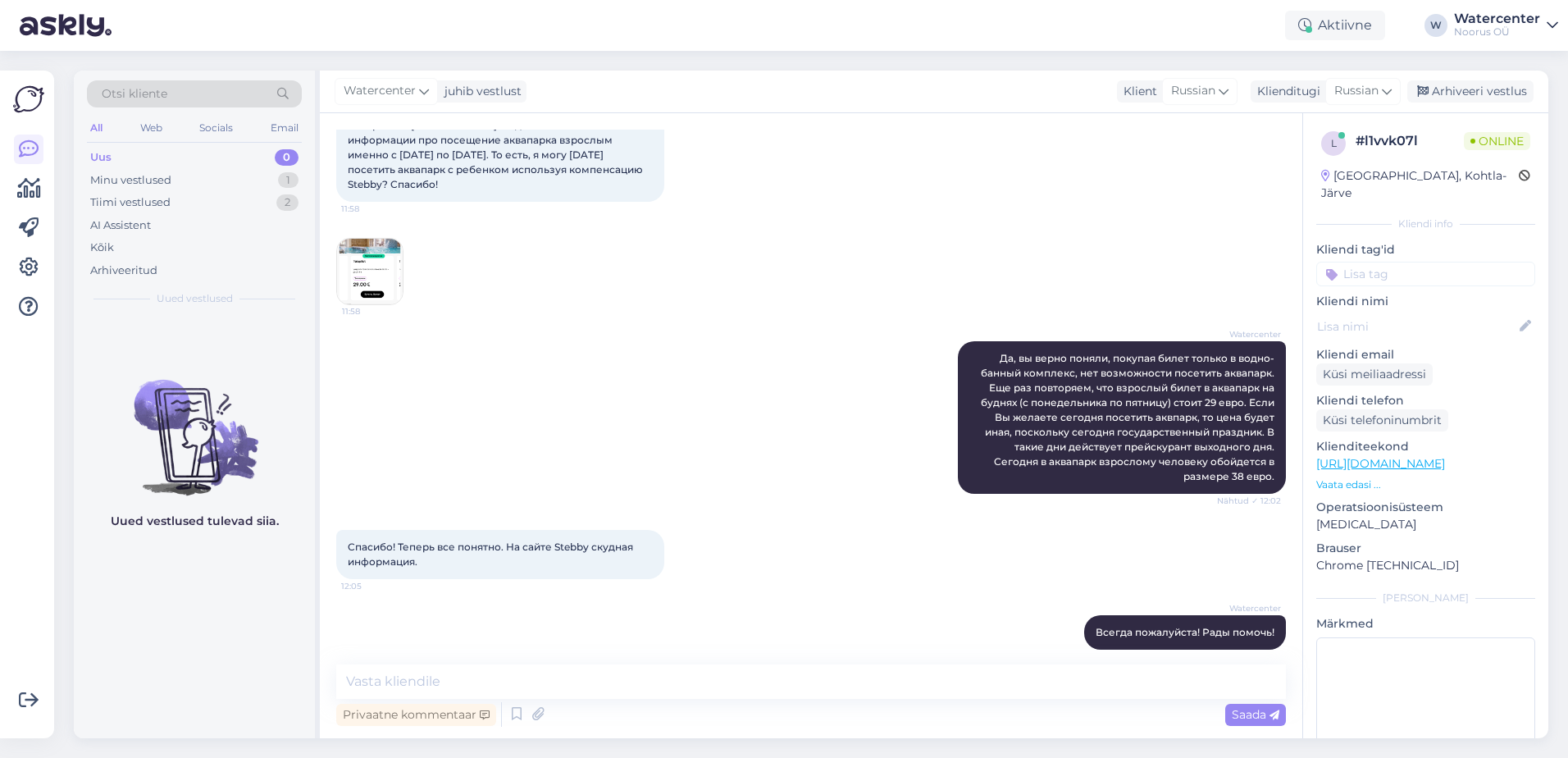
scroll to position [1678, 0]
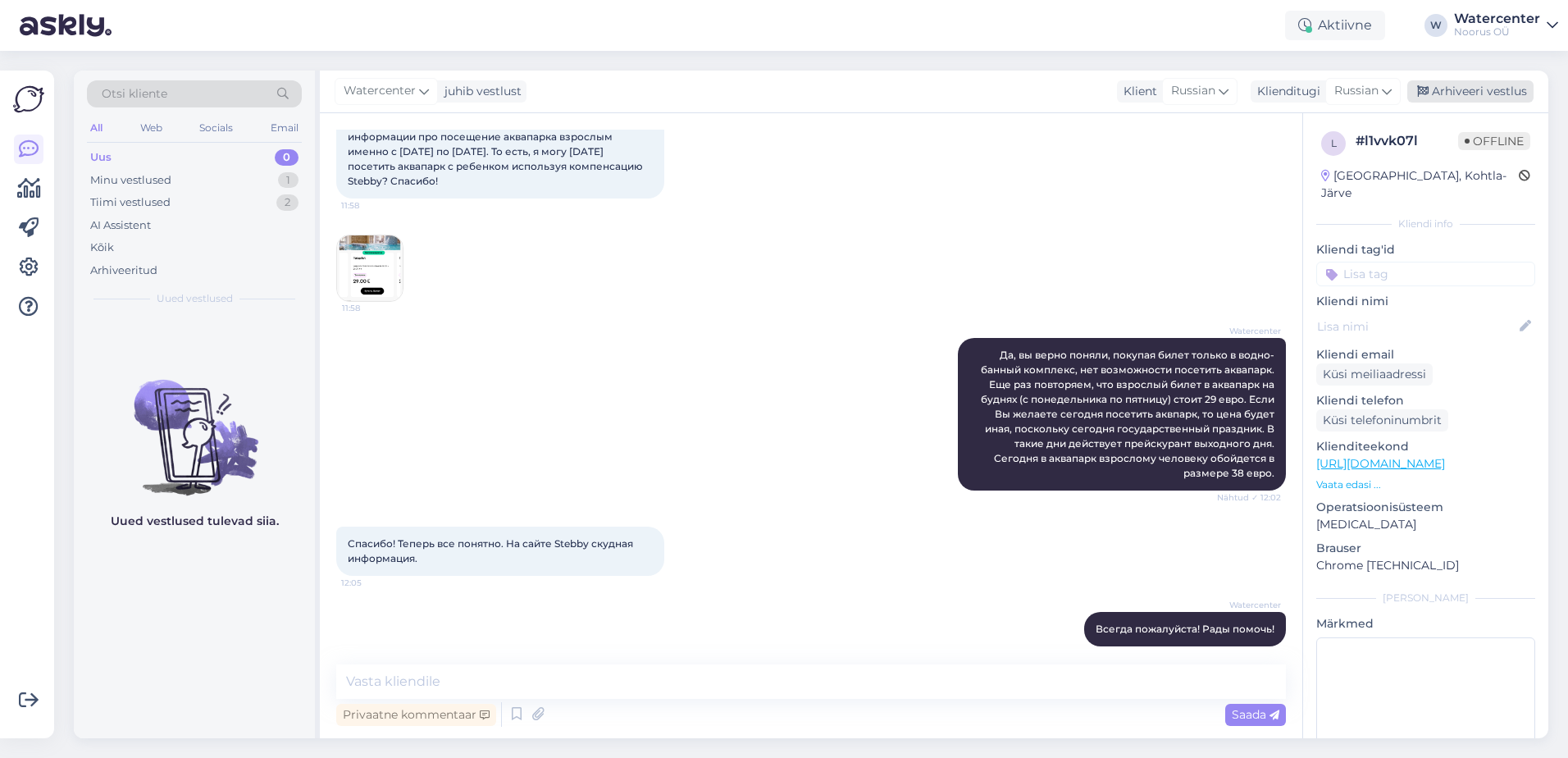
click at [1513, 86] on div "Arhiveeri vestlus" at bounding box center [1471, 92] width 126 height 23
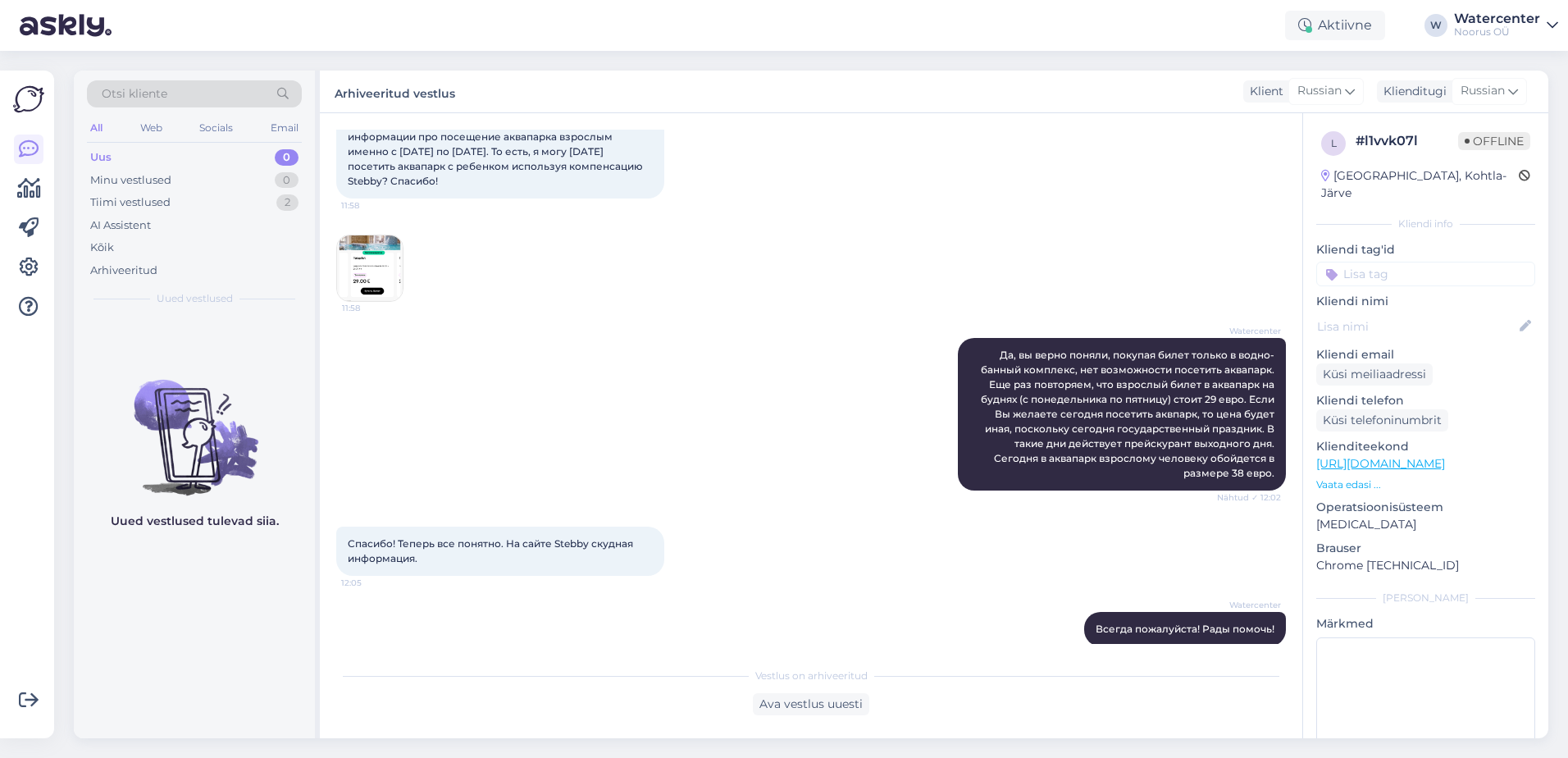
scroll to position [1684, 0]
